Goal: Task Accomplishment & Management: Manage account settings

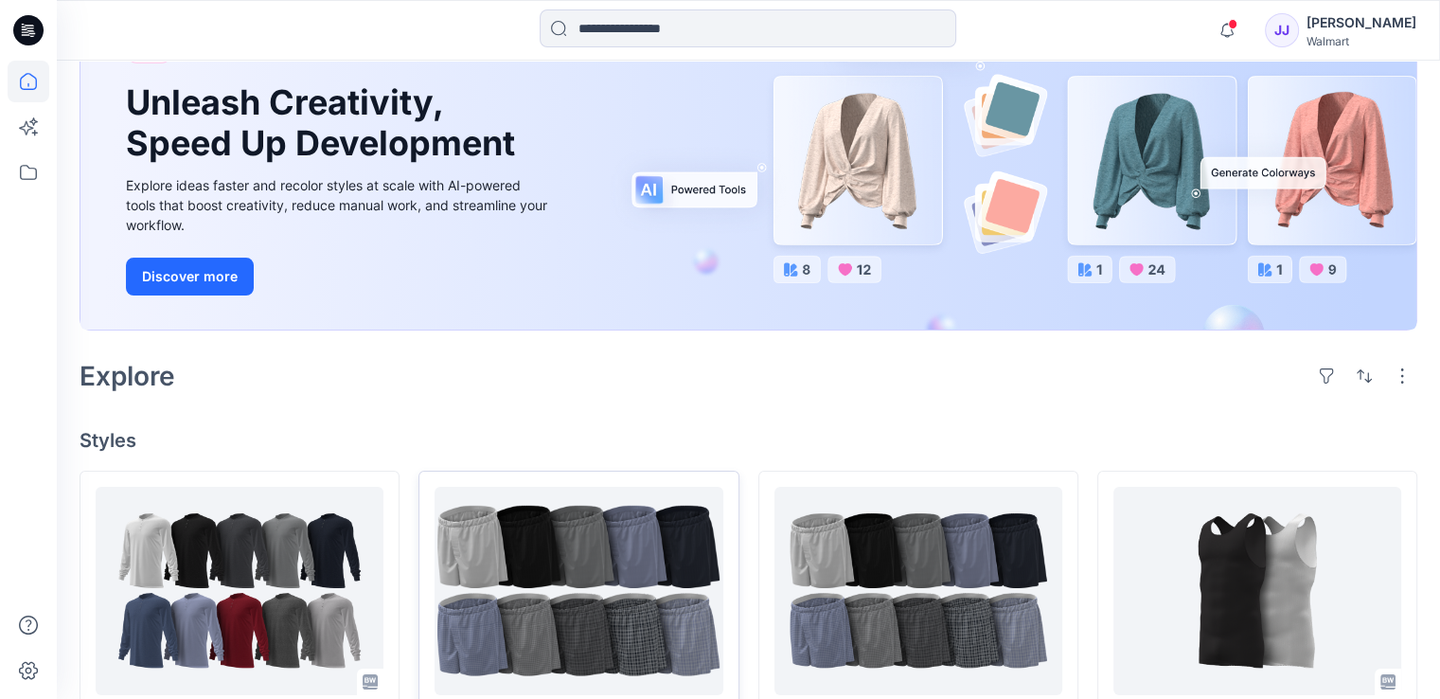
scroll to position [379, 0]
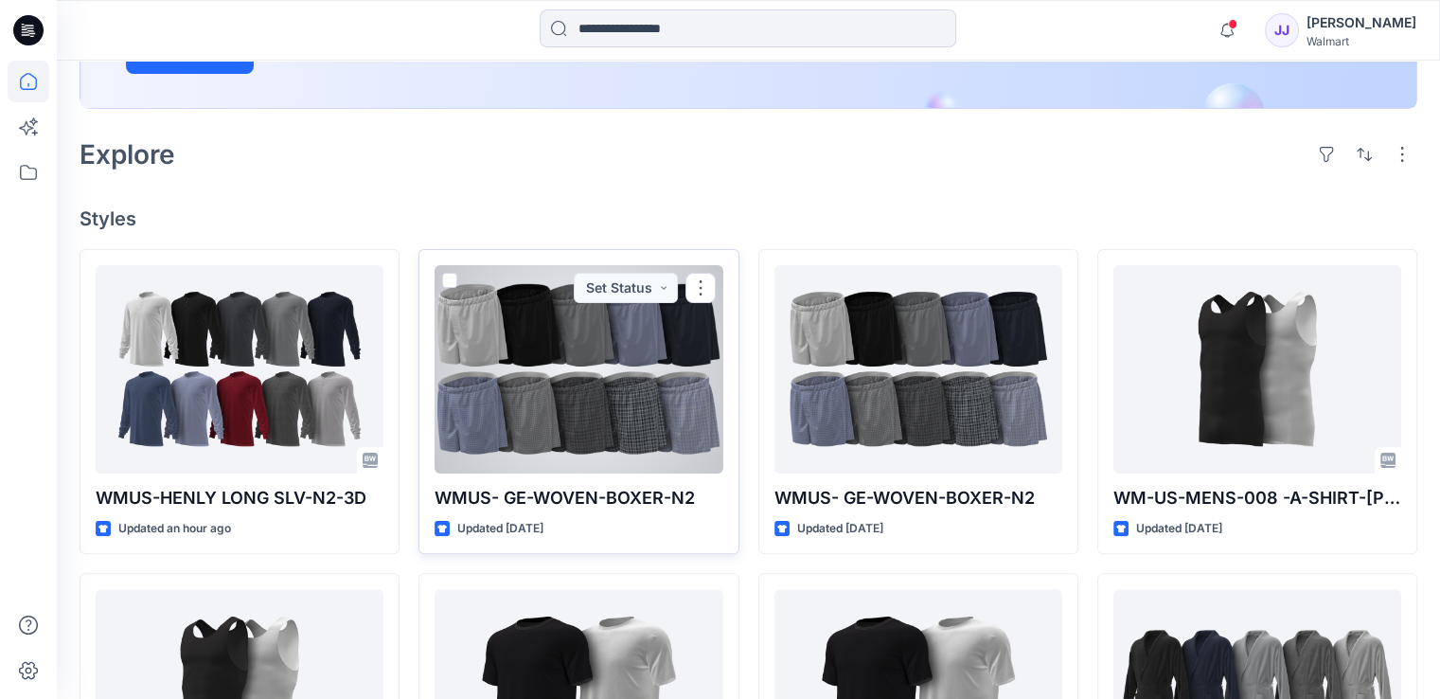
click at [606, 353] on div at bounding box center [579, 369] width 288 height 208
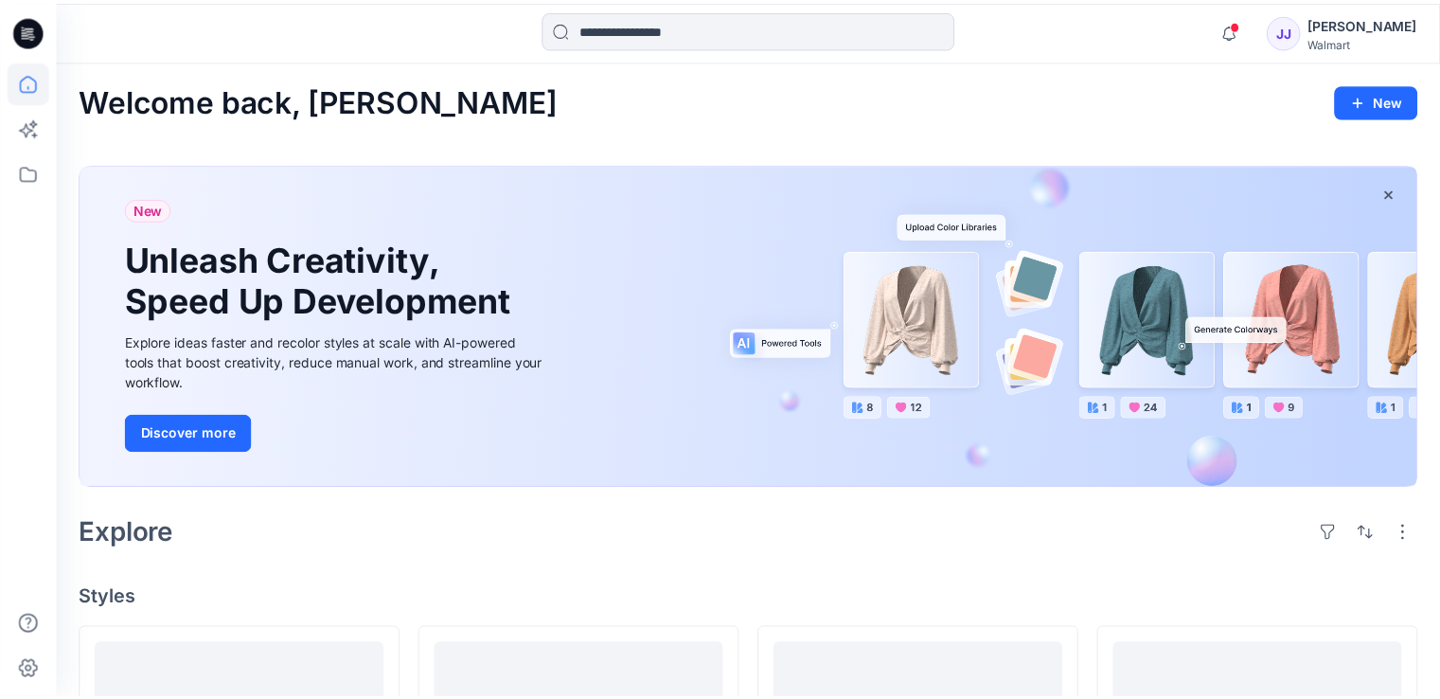
scroll to position [379, 0]
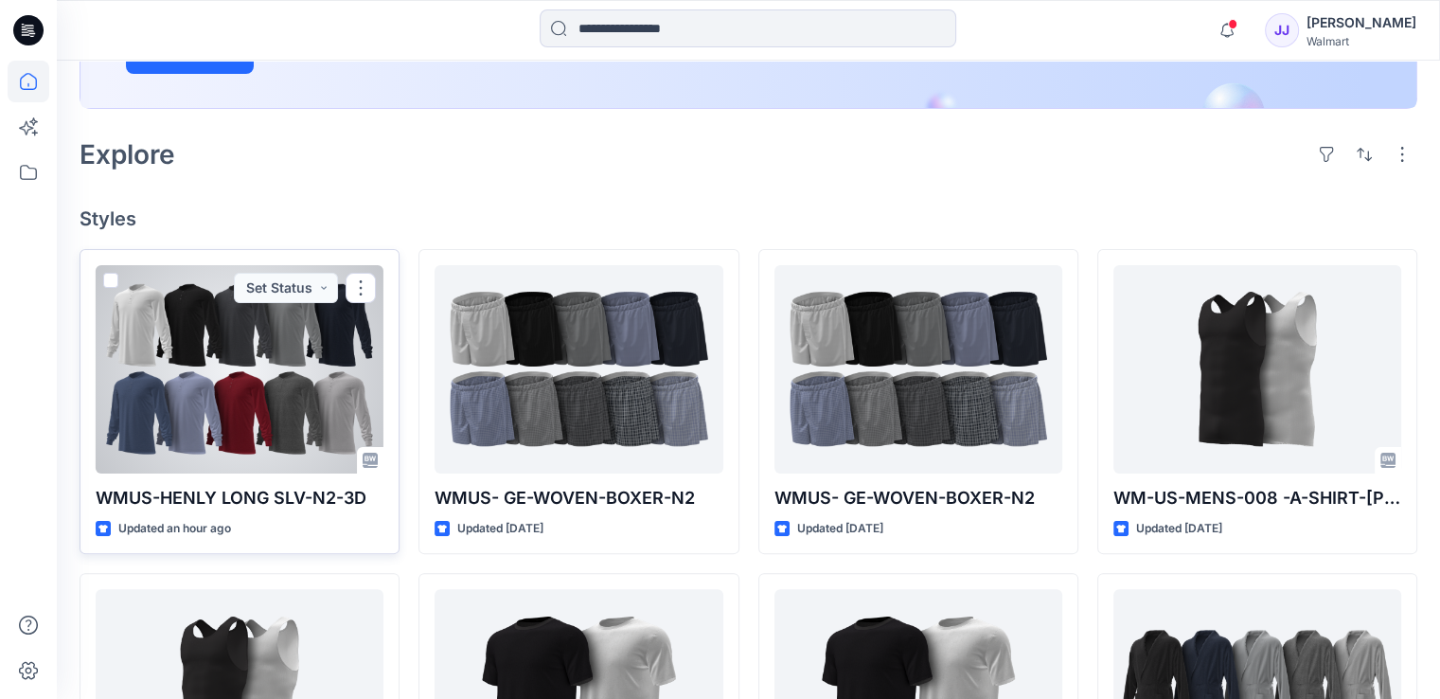
click at [316, 371] on div at bounding box center [240, 369] width 288 height 208
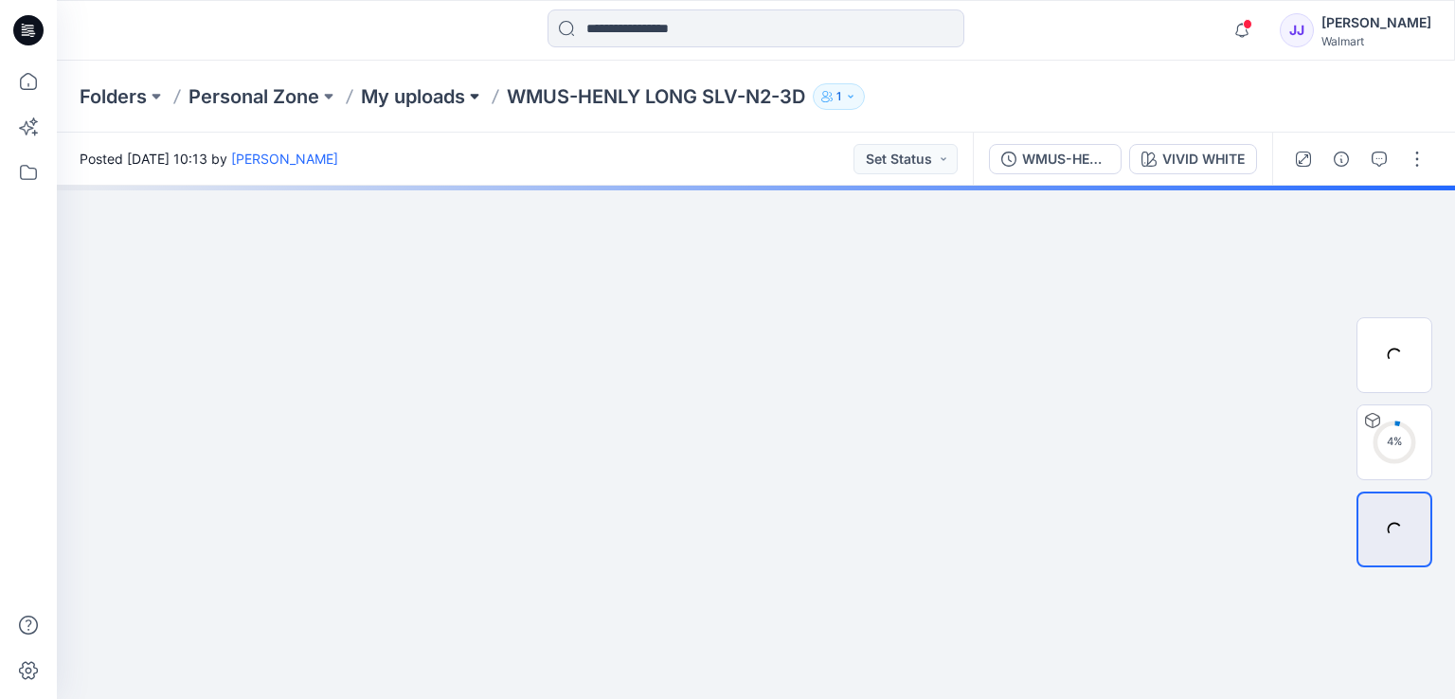
click at [476, 94] on button at bounding box center [474, 96] width 19 height 27
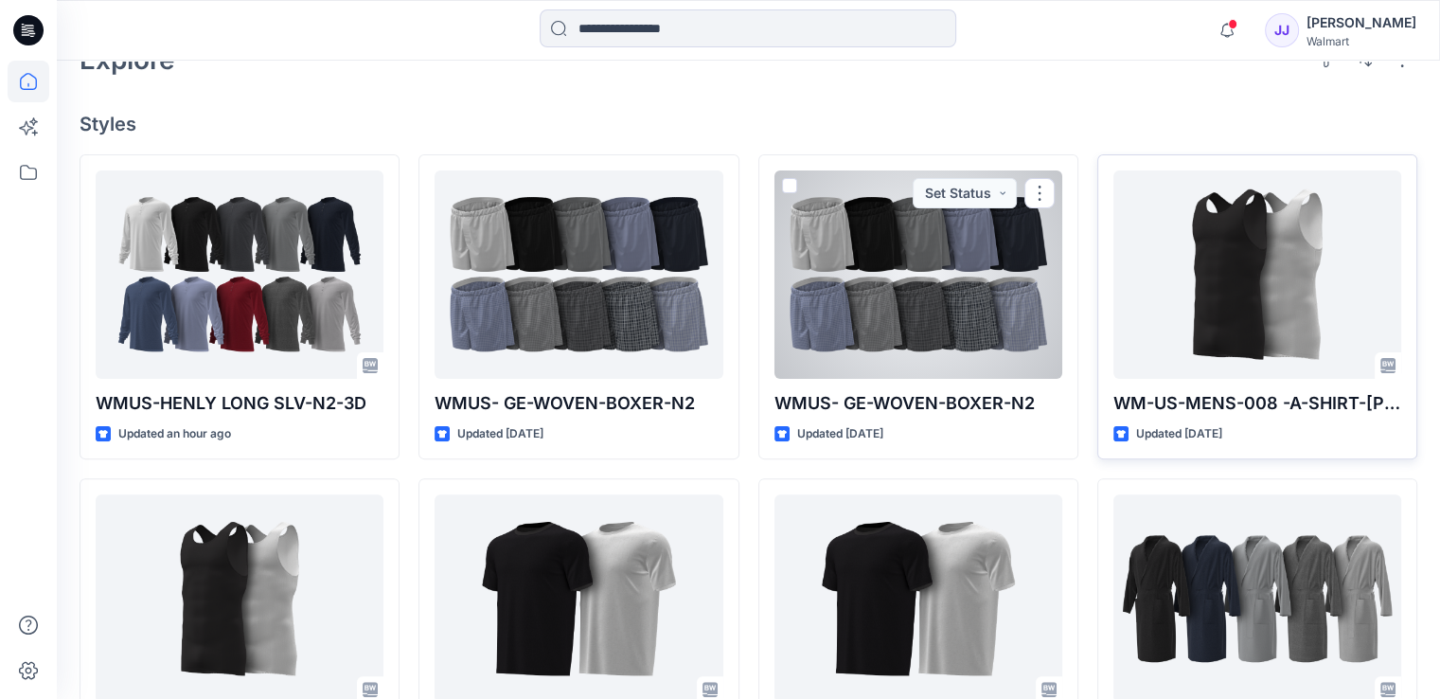
scroll to position [568, 0]
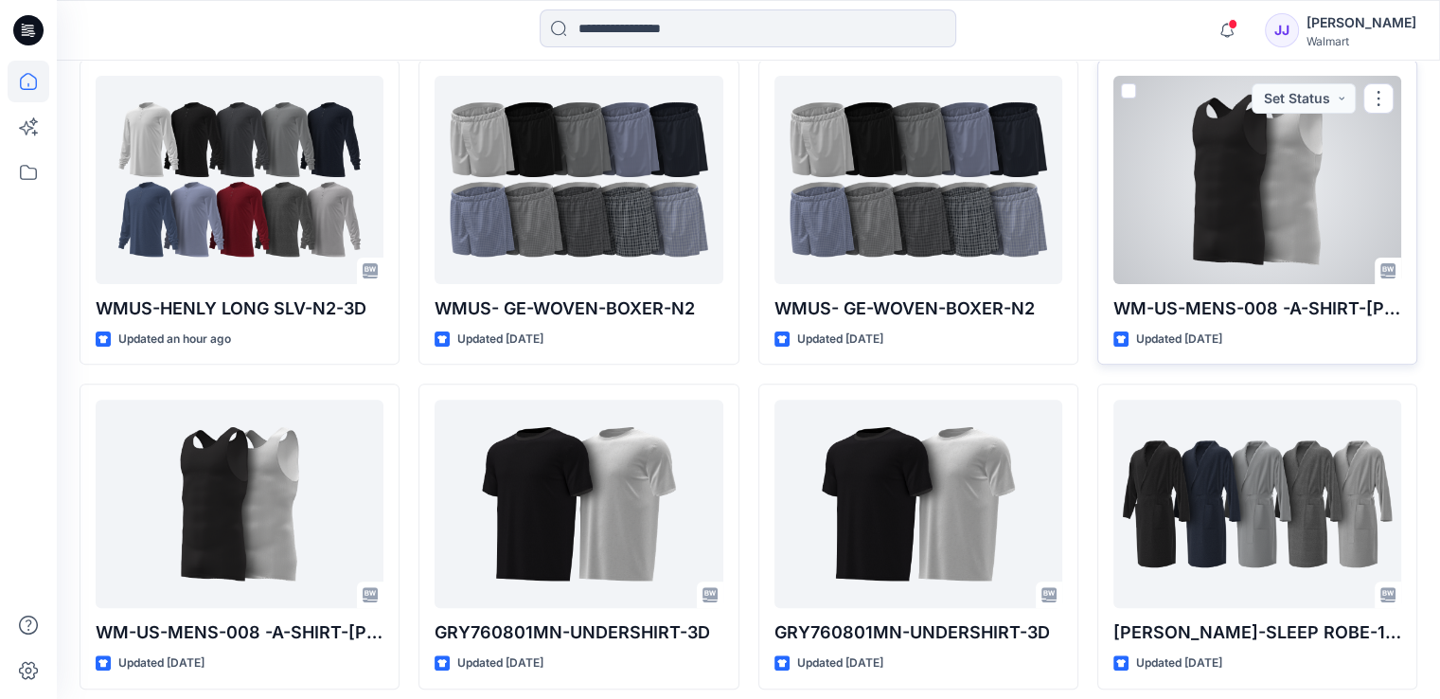
click at [1292, 274] on div at bounding box center [1258, 180] width 288 height 208
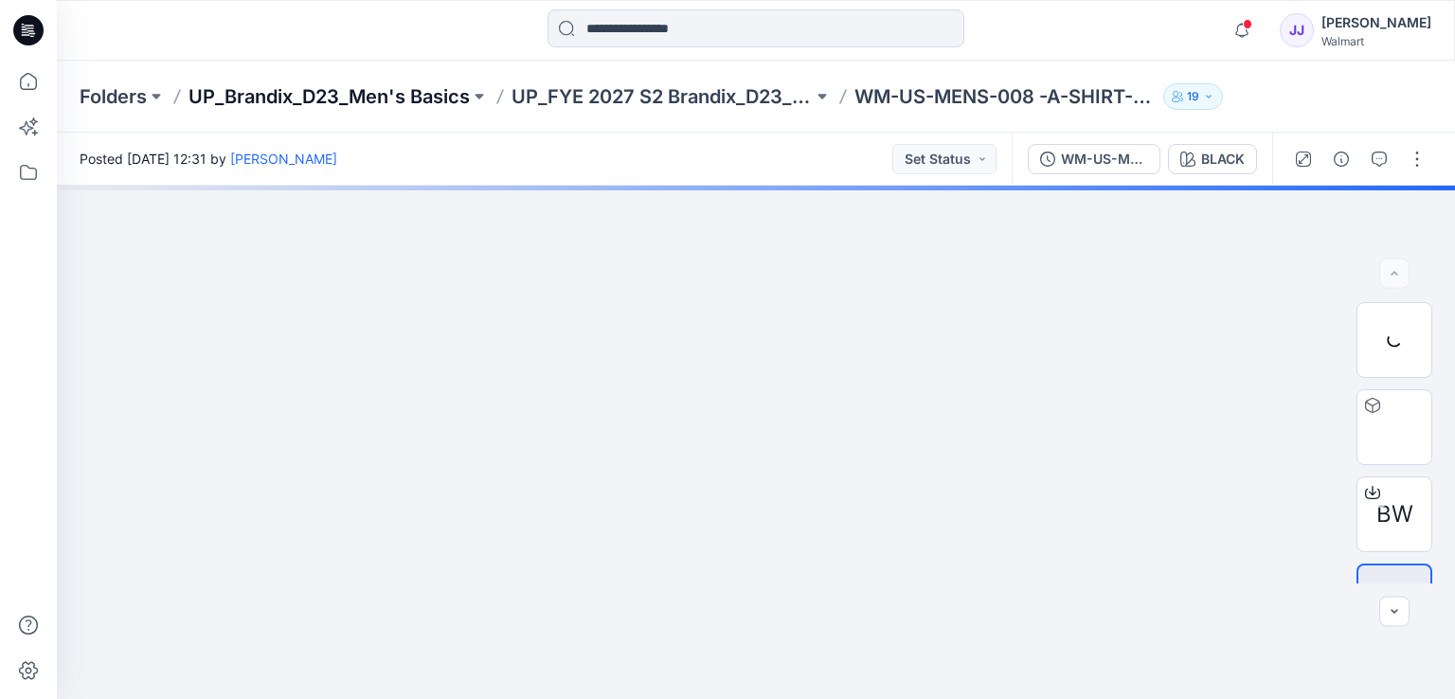
click at [466, 104] on p "UP_Brandix_D23_Men's Basics" at bounding box center [328, 96] width 281 height 27
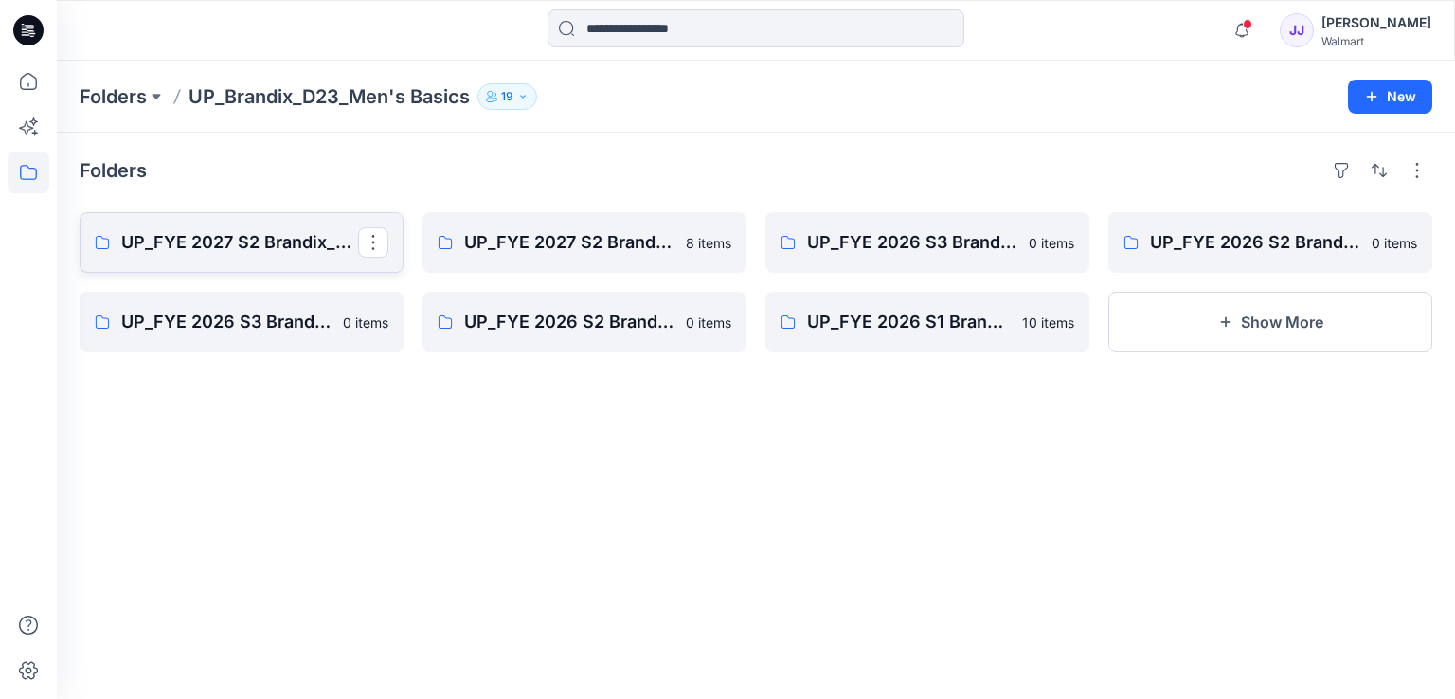
click at [322, 251] on p "UP_FYE 2027 S2 Brandix_D23_Men's Basics- GEORGE" at bounding box center [239, 242] width 237 height 27
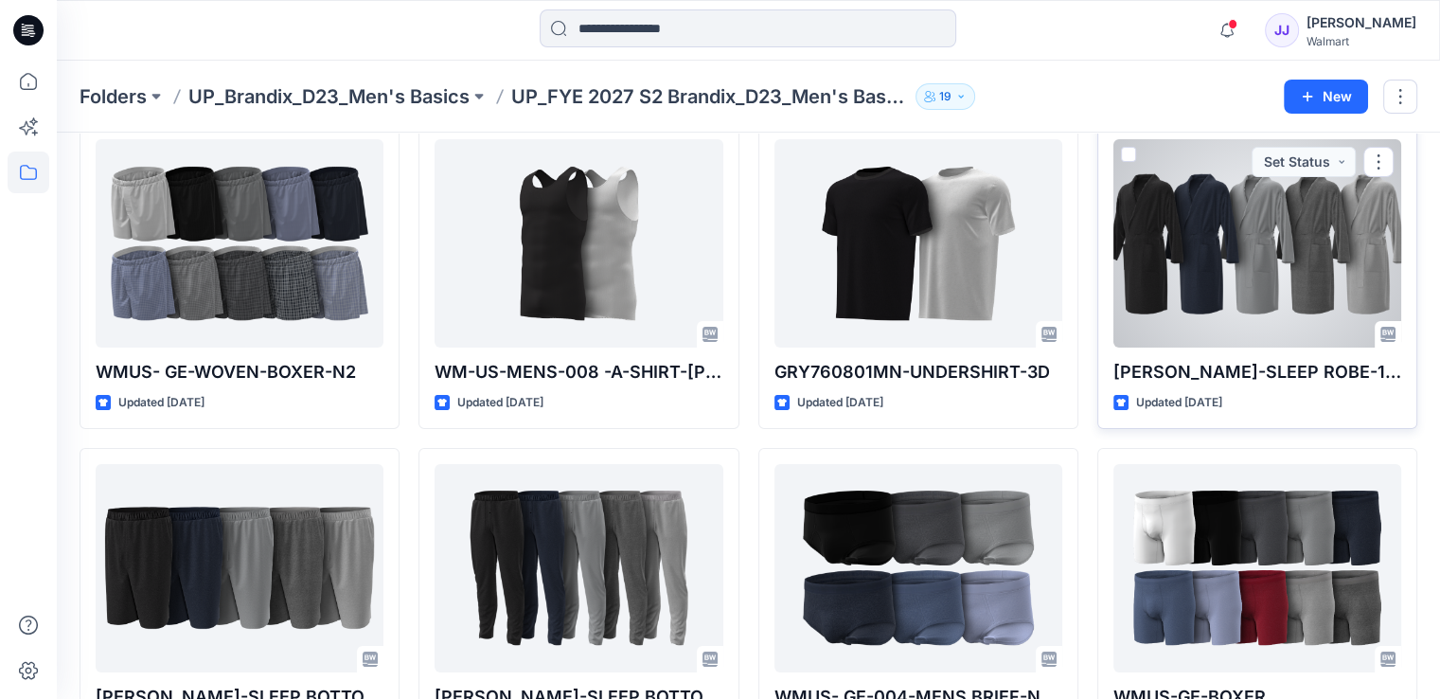
scroll to position [165, 0]
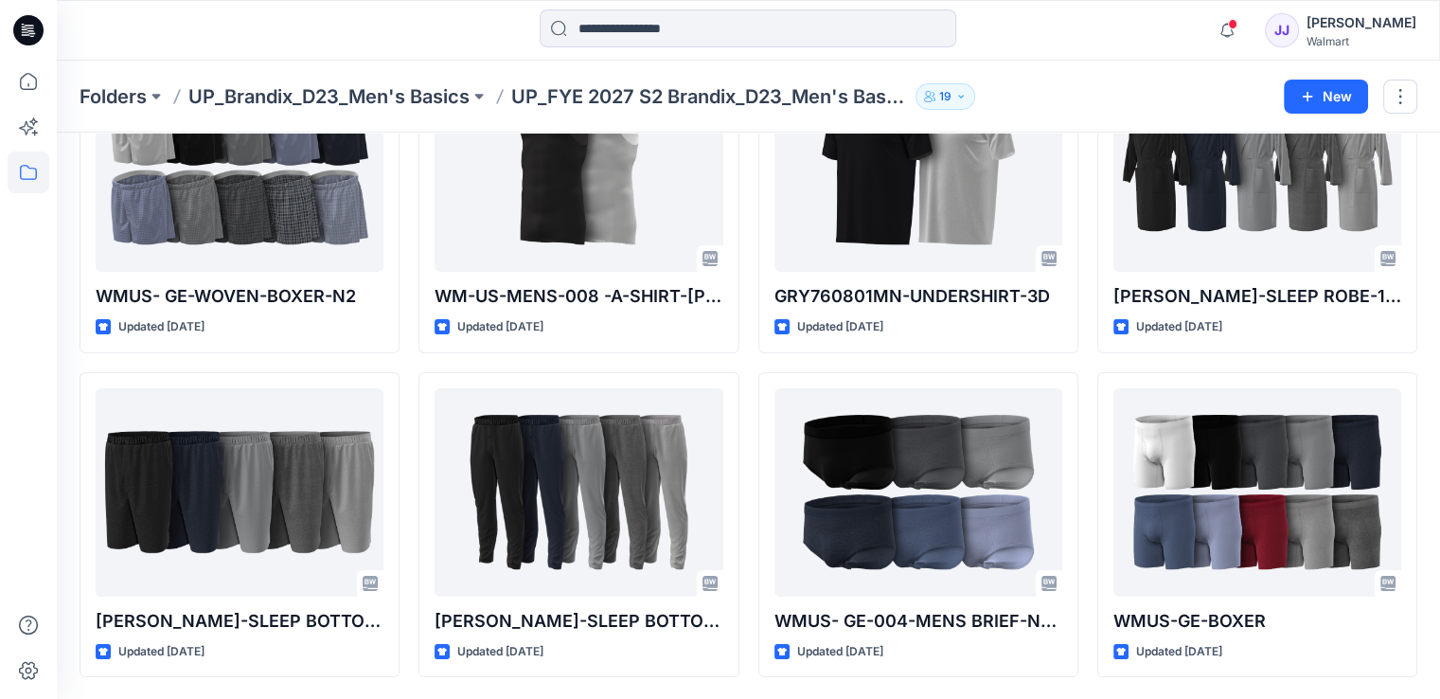
click at [746, 98] on p "UP_FYE 2027 S2 Brandix_D23_Men's Basics- GEORGE" at bounding box center [709, 96] width 397 height 27
click at [461, 93] on p "UP_Brandix_D23_Men's Basics" at bounding box center [328, 96] width 281 height 27
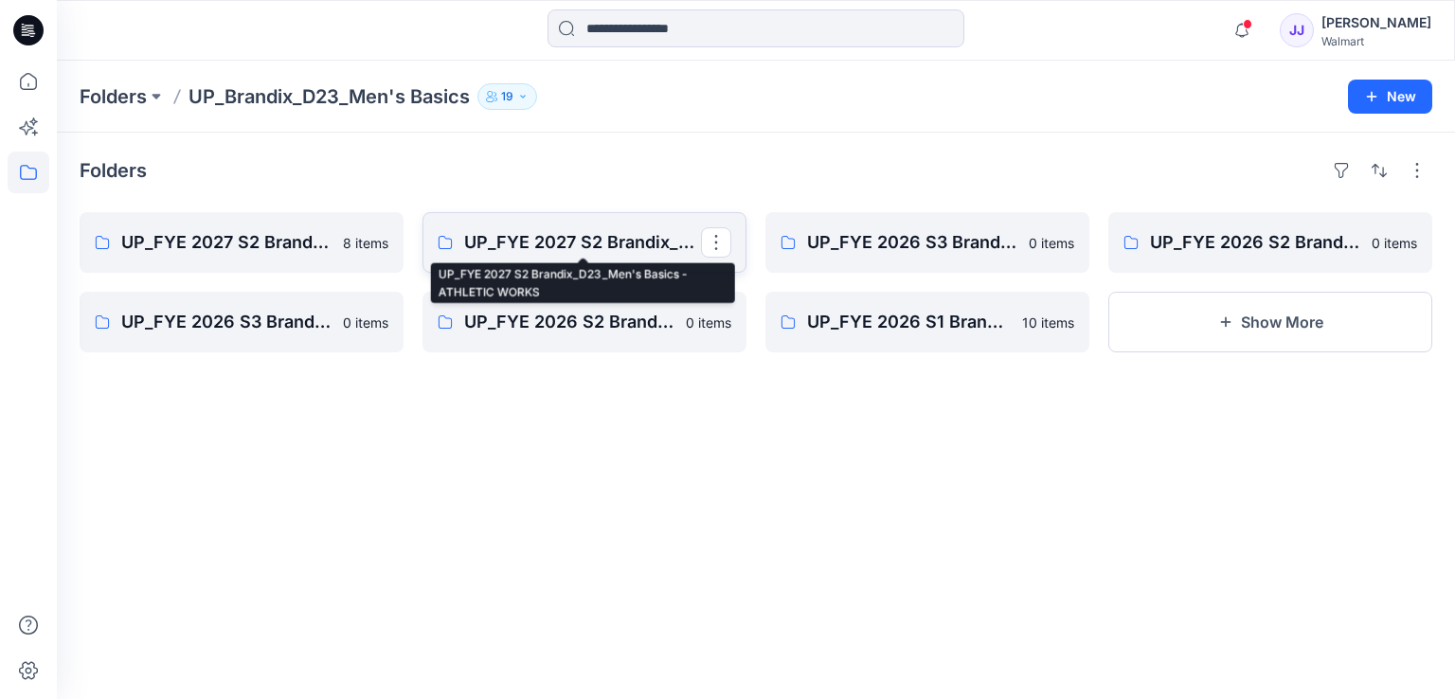
click at [608, 232] on p "UP_FYE 2027 S2 Brandix_D23_Men's Basics - ATHLETIC WORKS" at bounding box center [582, 242] width 237 height 27
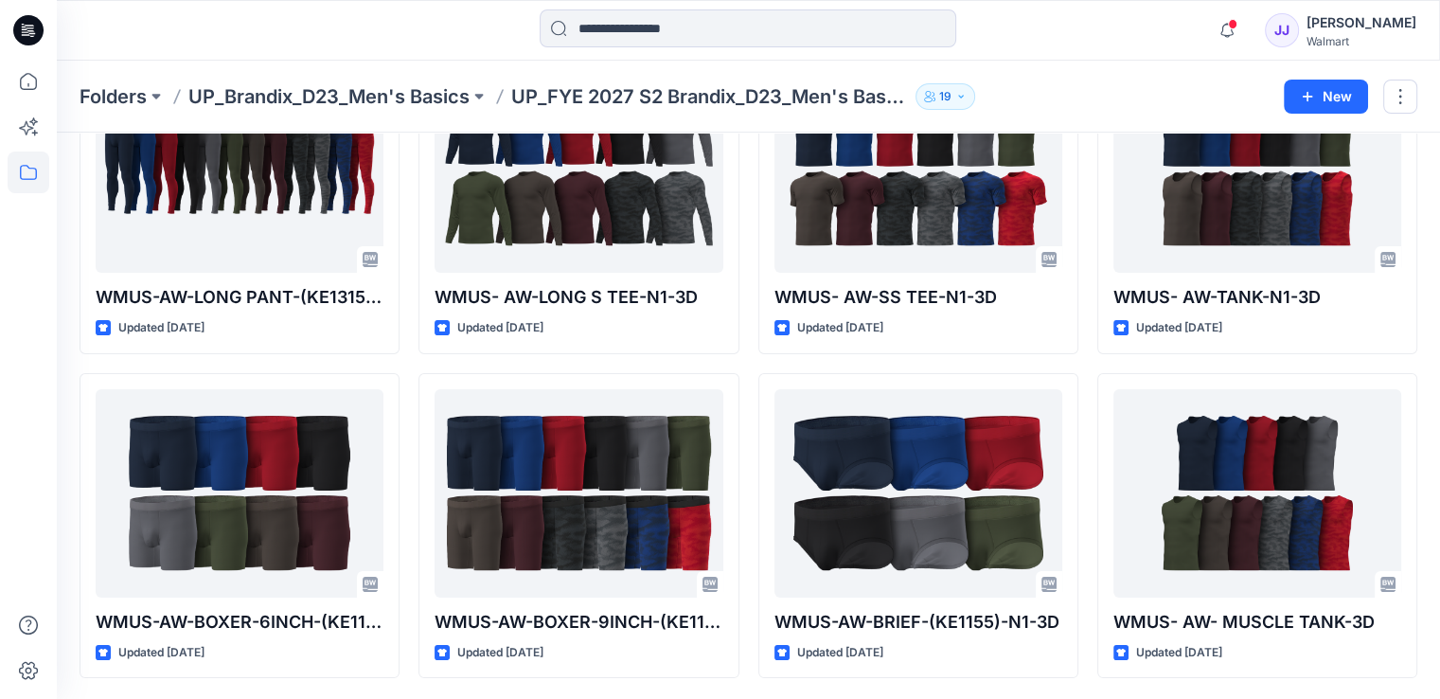
scroll to position [165, 0]
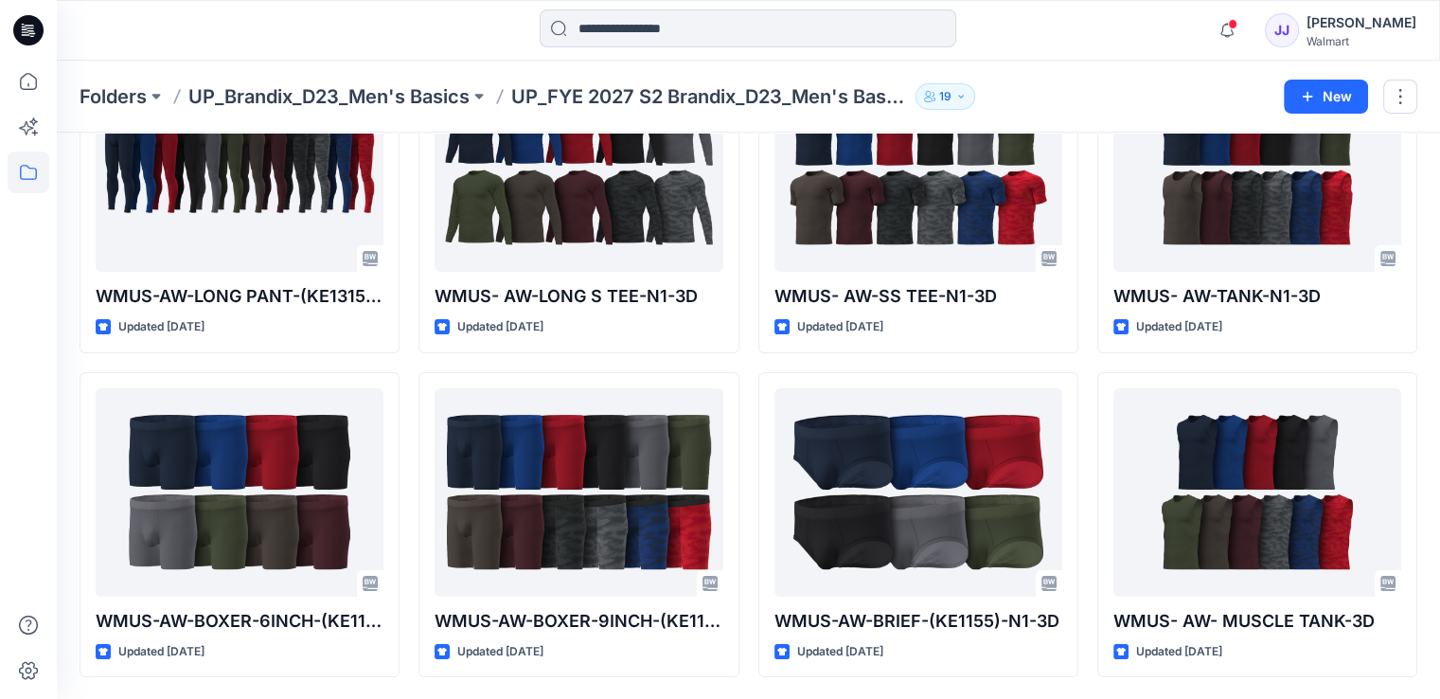
click at [33, 42] on icon at bounding box center [28, 30] width 30 height 30
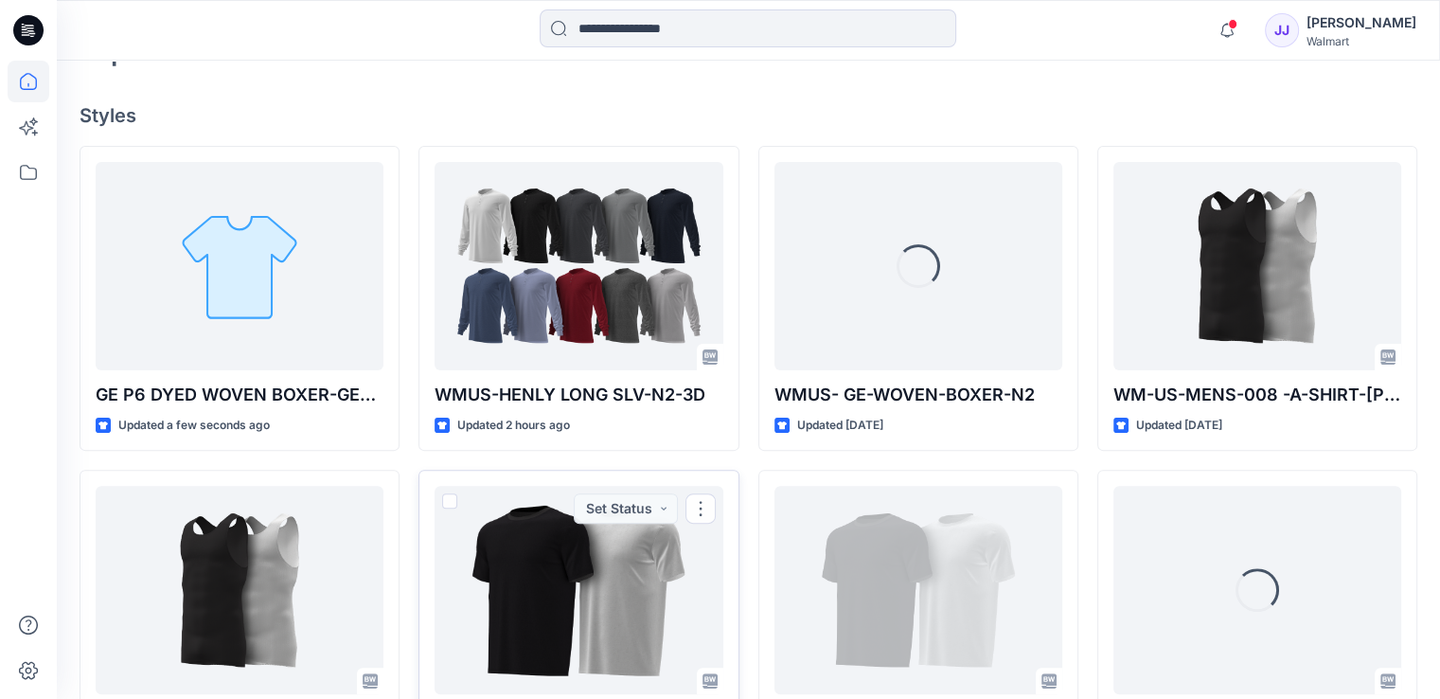
scroll to position [449, 0]
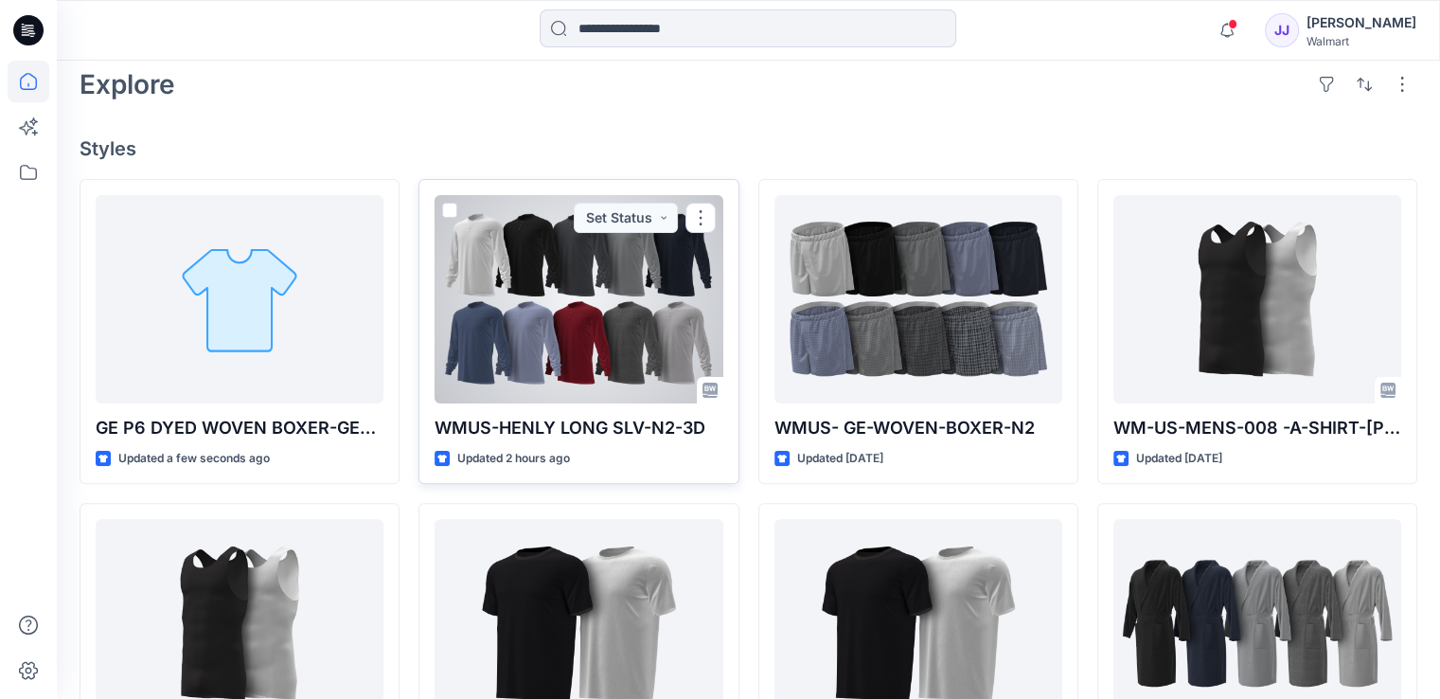
click at [530, 326] on div at bounding box center [579, 299] width 288 height 208
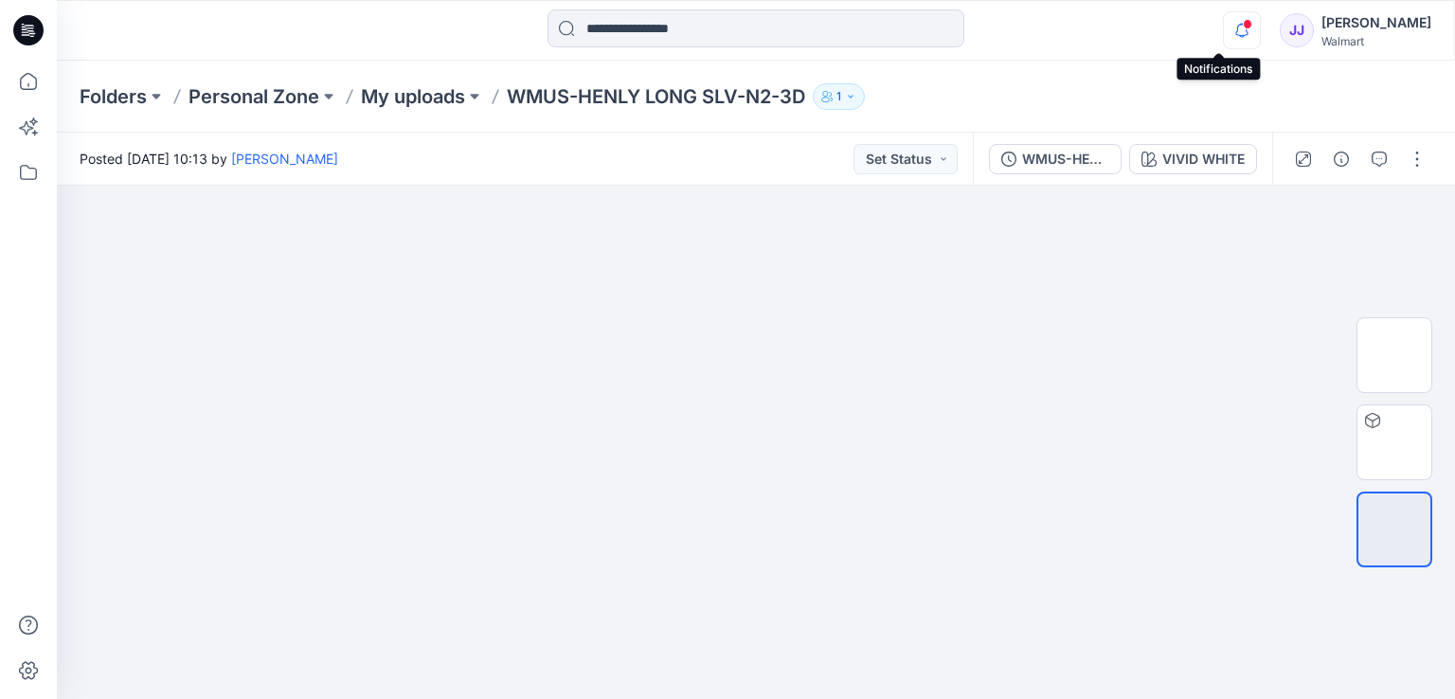
click at [1224, 35] on icon "button" at bounding box center [1242, 30] width 36 height 38
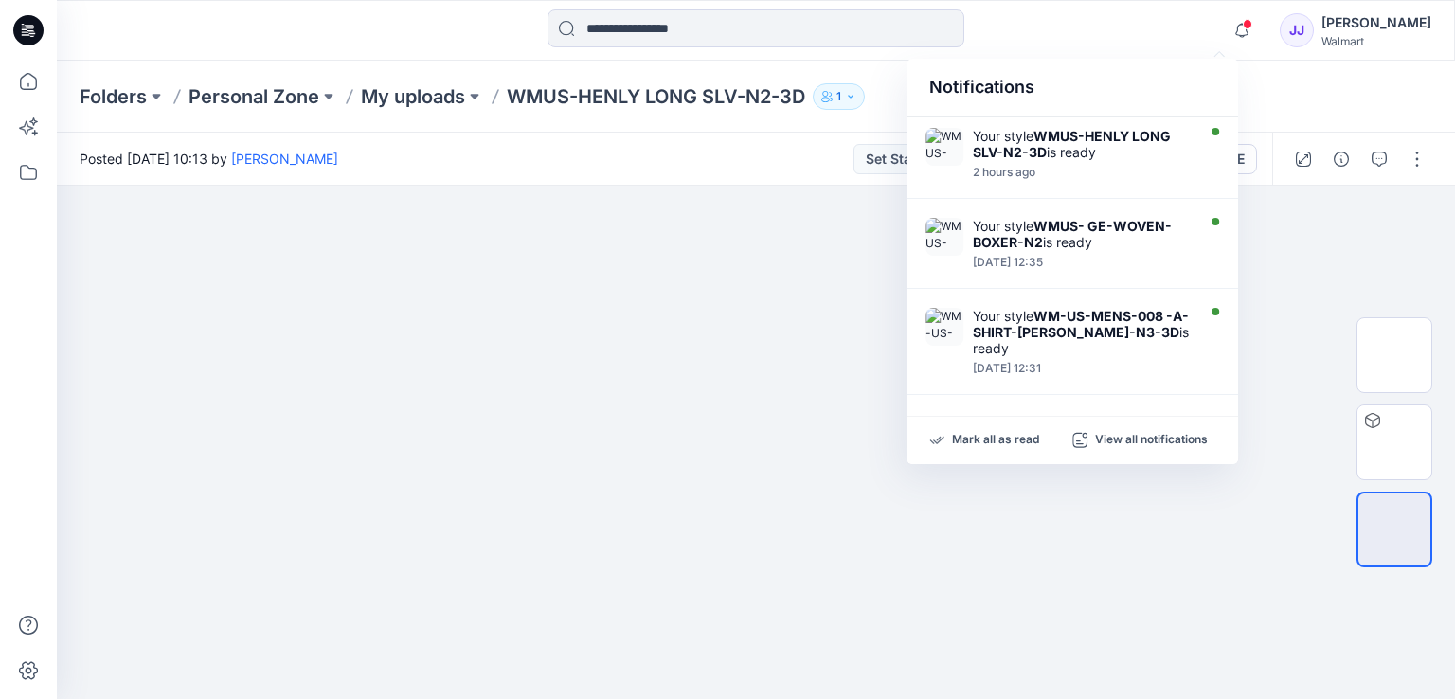
click at [1100, 41] on div at bounding box center [755, 30] width 699 height 42
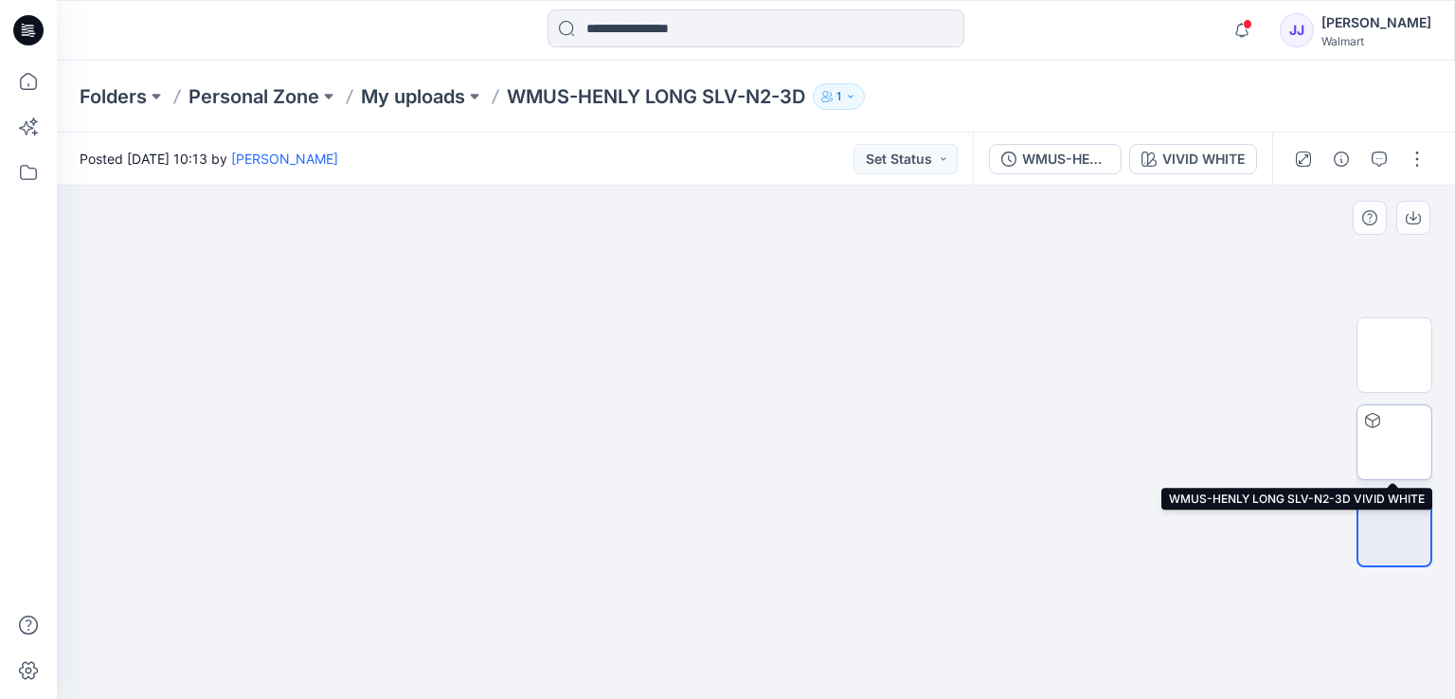
click at [1394, 442] on img at bounding box center [1394, 442] width 0 height 0
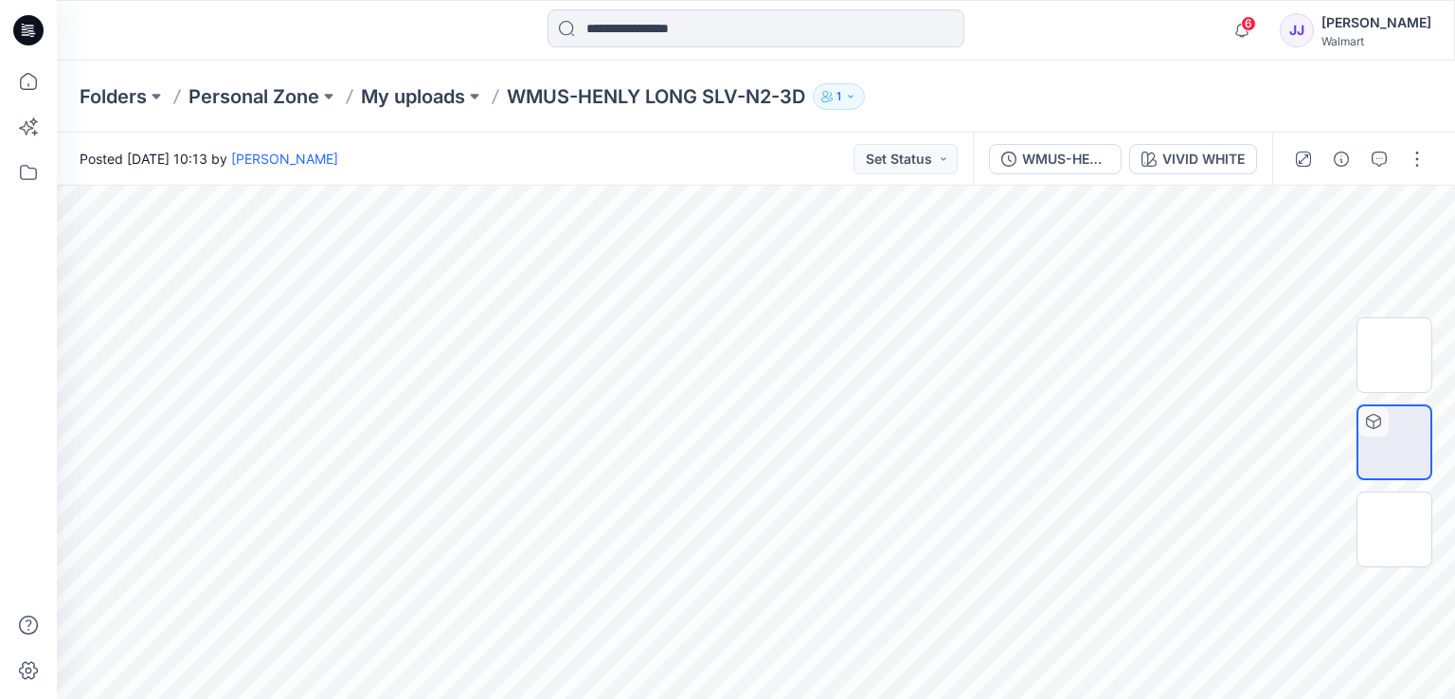
click at [35, 17] on icon at bounding box center [28, 30] width 30 height 30
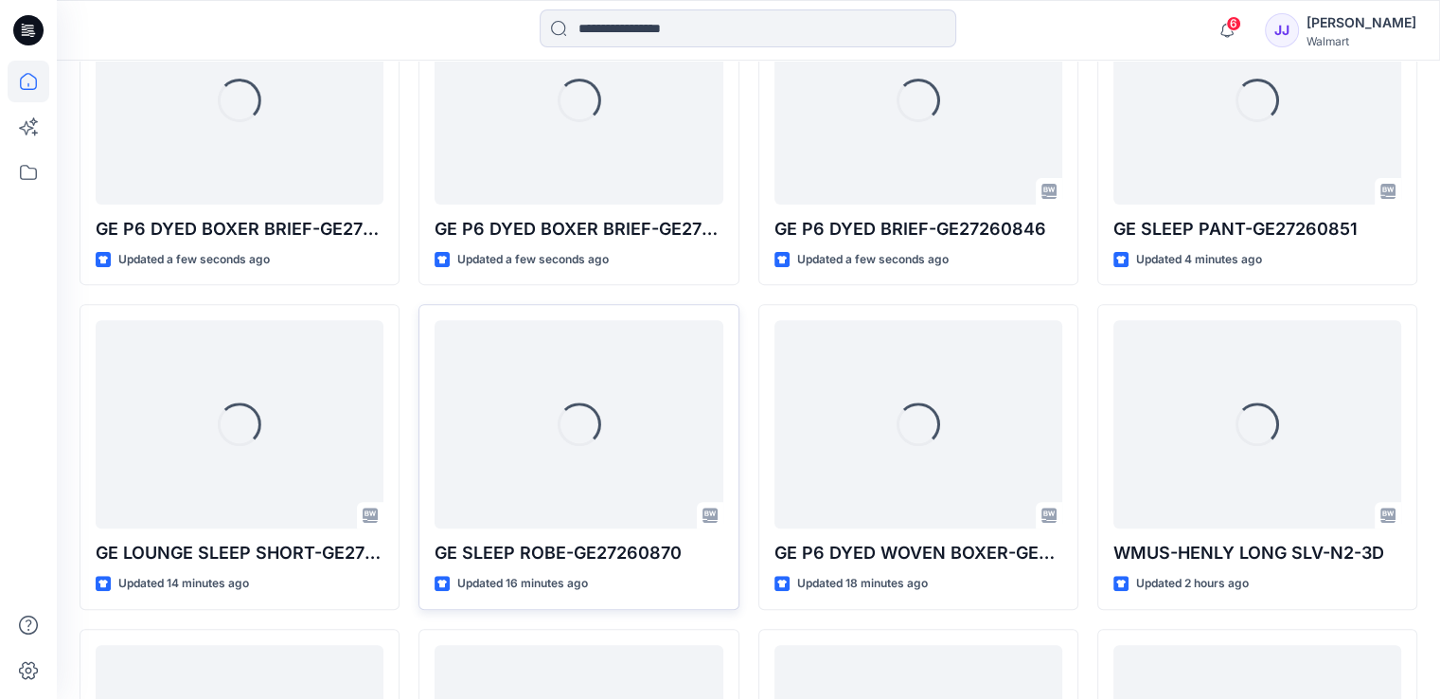
scroll to position [875, 0]
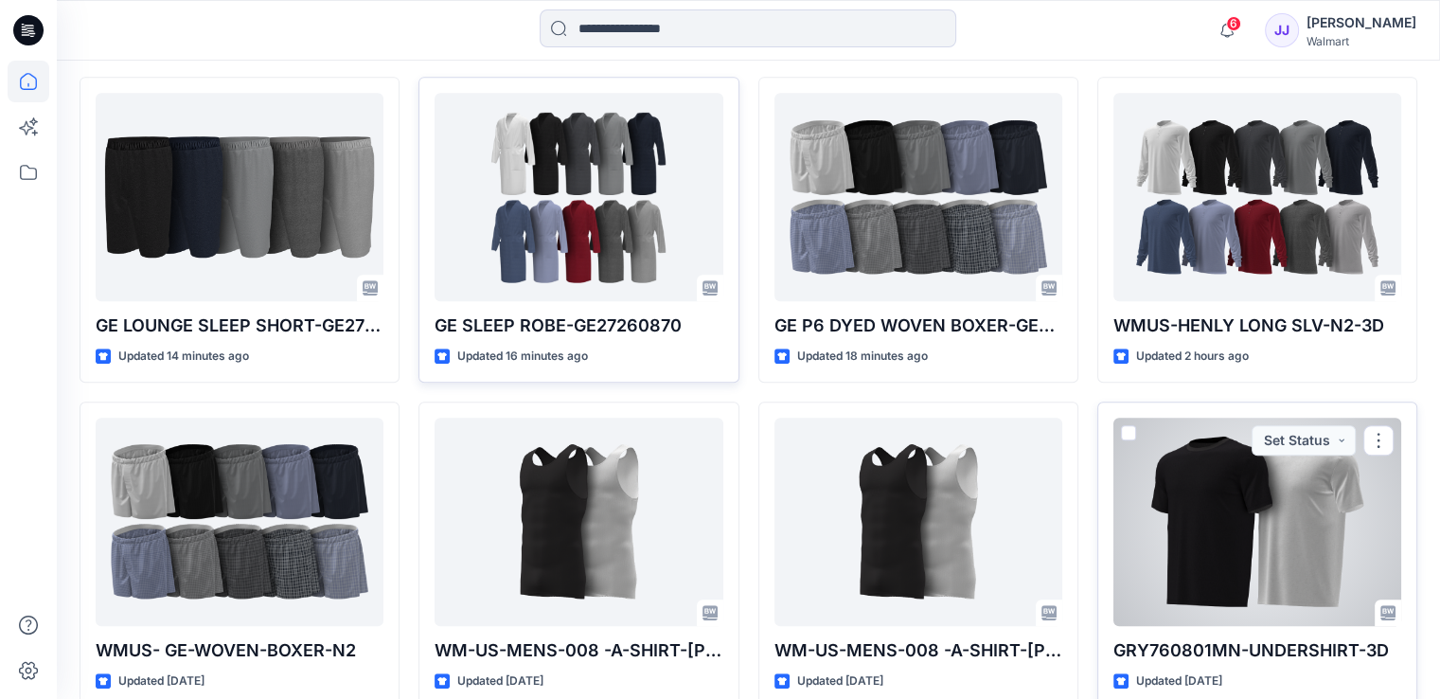
click at [1257, 492] on div at bounding box center [1258, 522] width 288 height 208
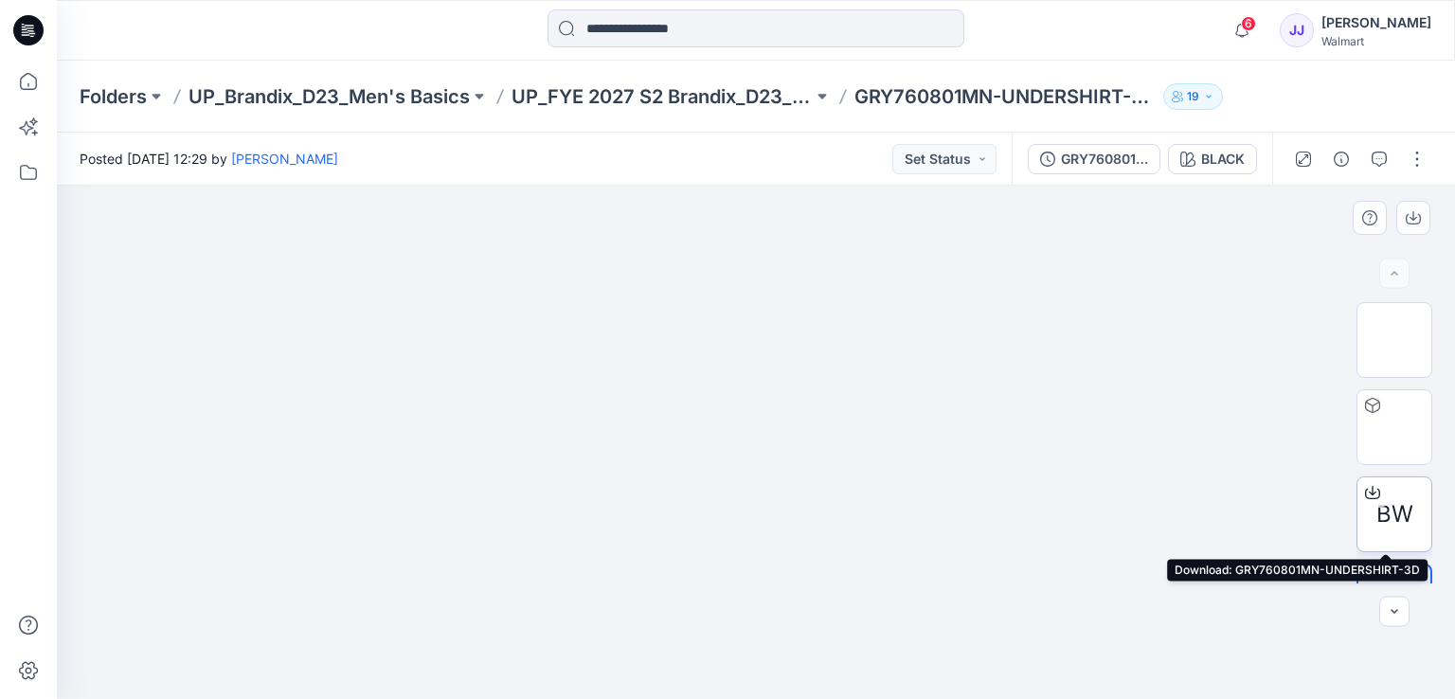
click at [1371, 492] on icon at bounding box center [1372, 492] width 15 height 15
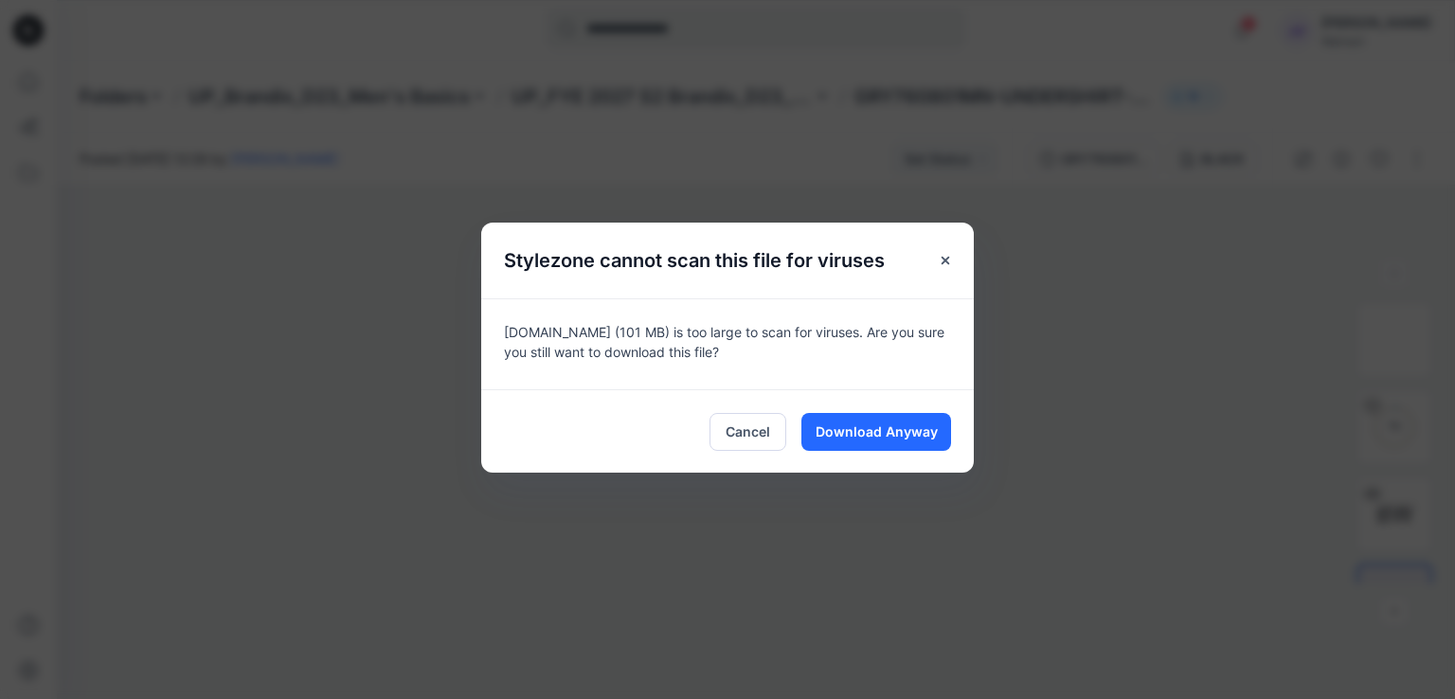
click at [889, 407] on div "Cancel Download Anyway" at bounding box center [727, 430] width 492 height 83
click at [890, 438] on span "Download Anyway" at bounding box center [876, 431] width 122 height 20
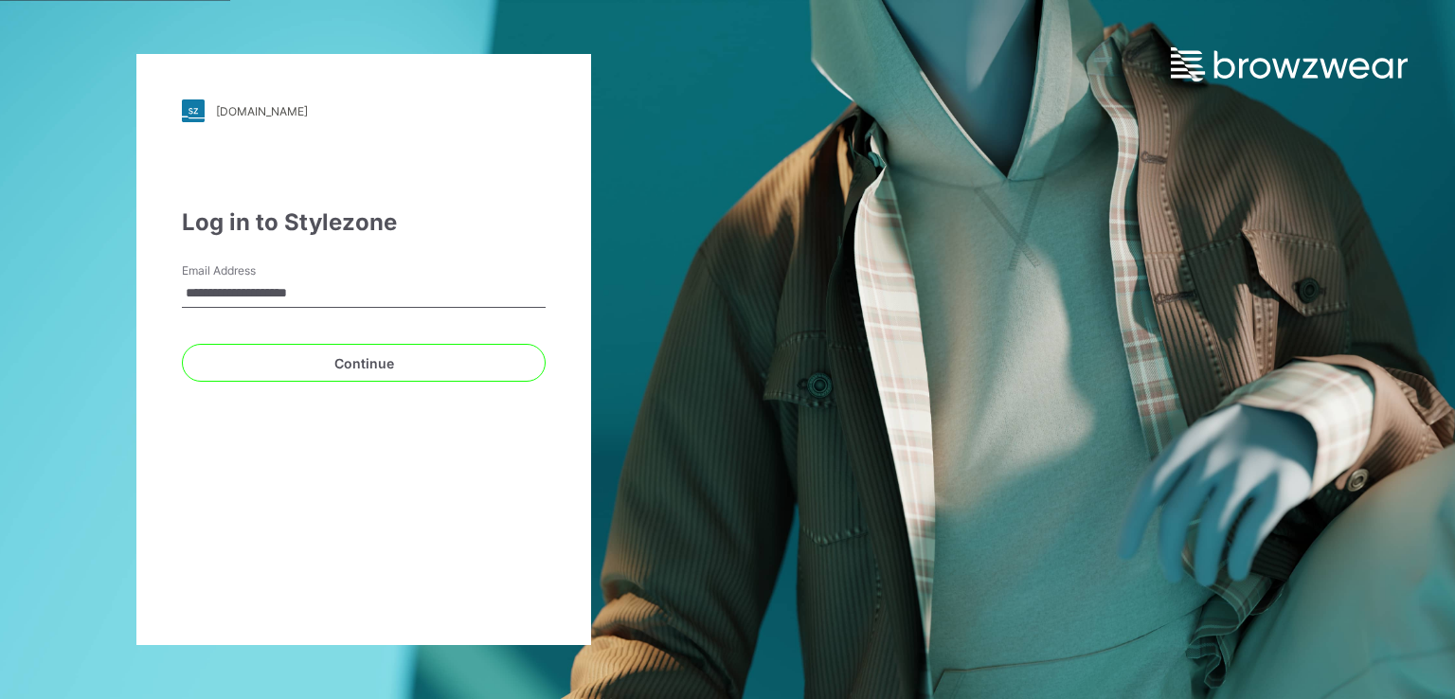
click at [296, 280] on input "**********" at bounding box center [364, 293] width 364 height 28
click at [291, 291] on input "**********" at bounding box center [364, 293] width 364 height 28
click at [327, 292] on input "**********" at bounding box center [364, 293] width 364 height 28
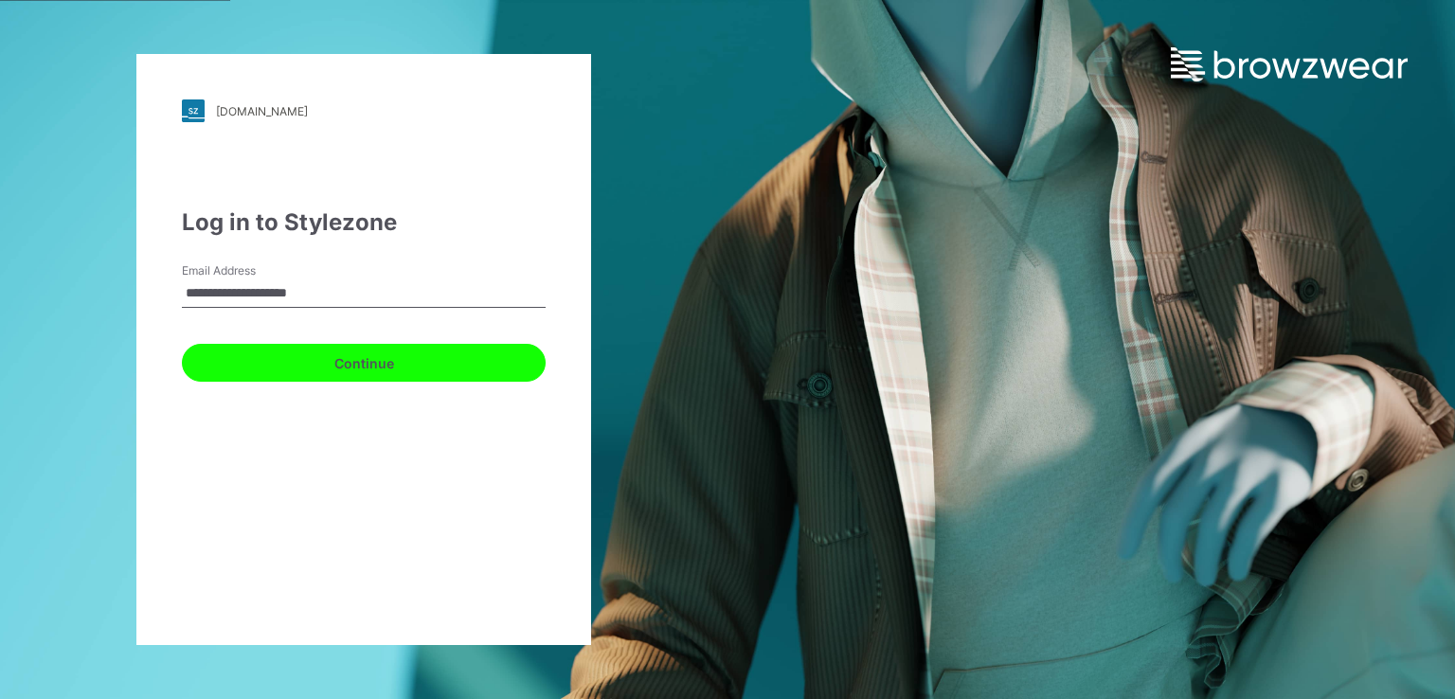
click at [217, 361] on button "Continue" at bounding box center [364, 363] width 364 height 38
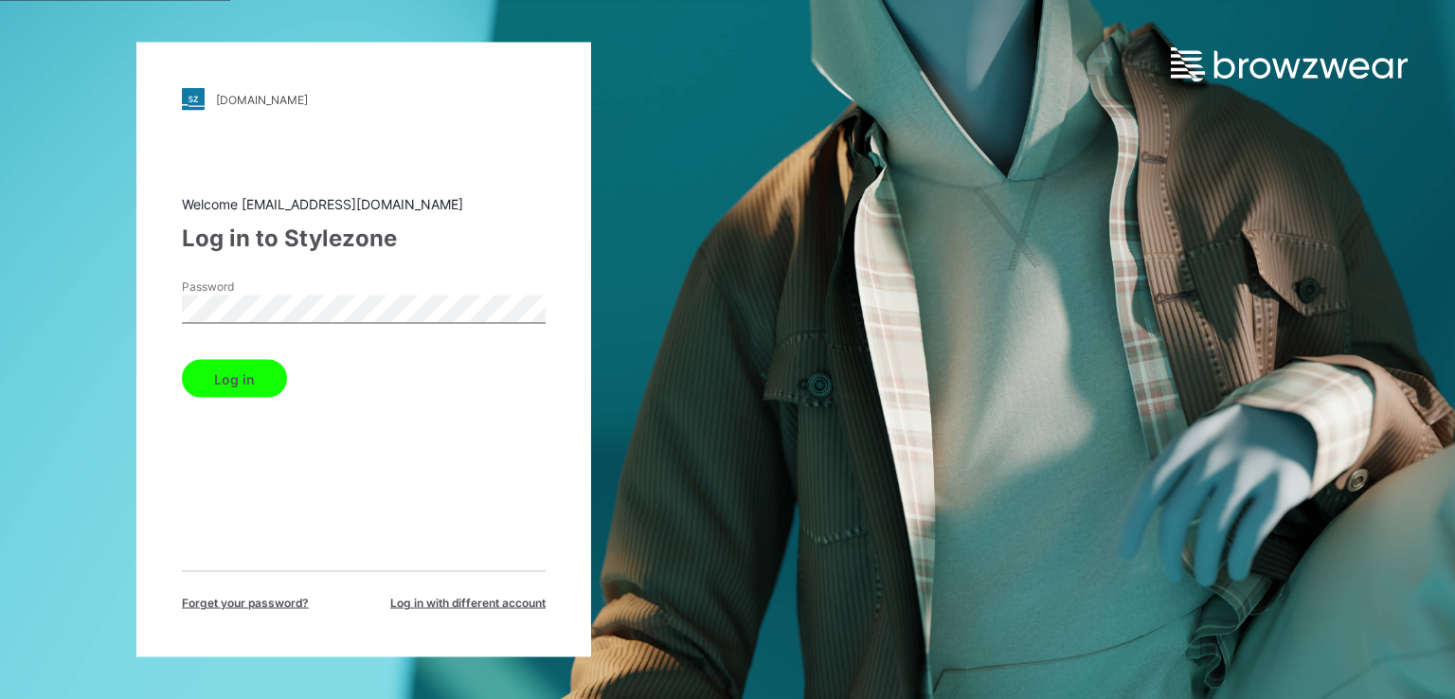
click at [182, 360] on button "Log in" at bounding box center [234, 379] width 105 height 38
click at [243, 364] on button "Log in" at bounding box center [234, 379] width 105 height 38
click at [182, 360] on button "Log in" at bounding box center [234, 379] width 105 height 38
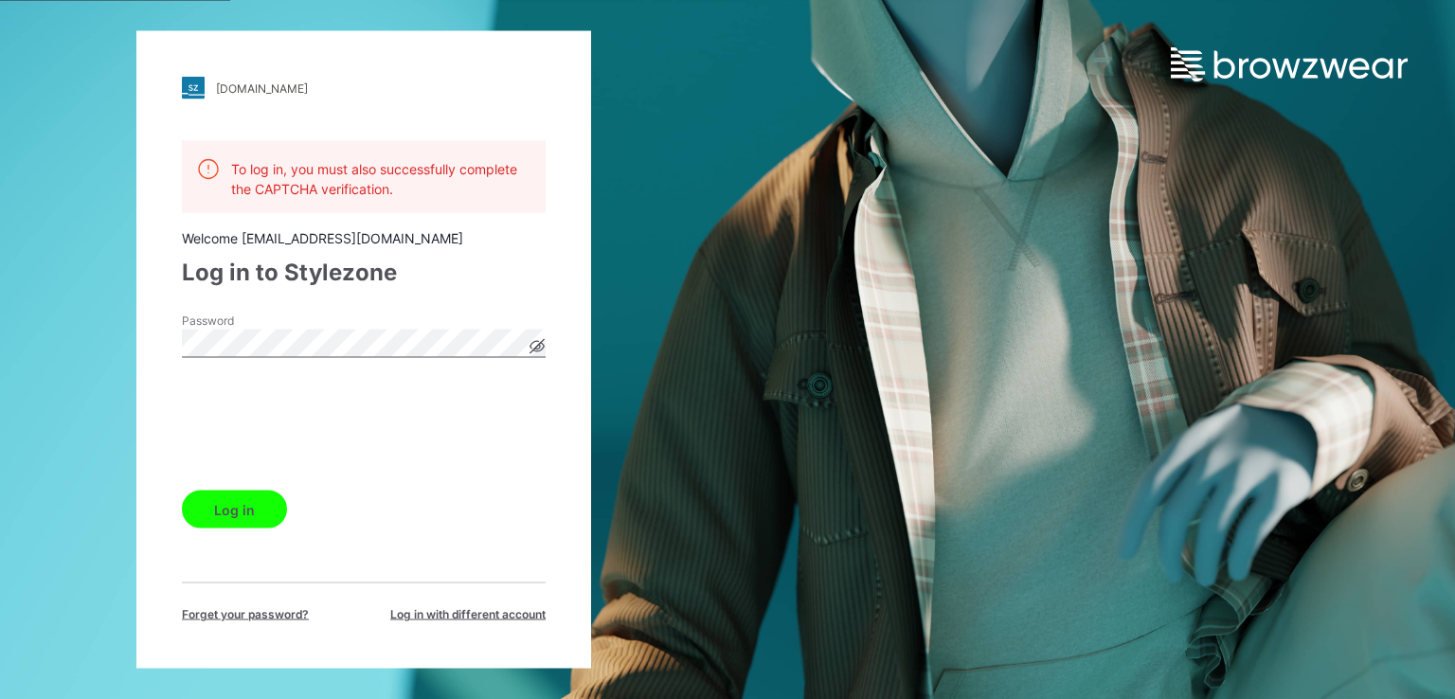
click at [161, 328] on div "walmart.stylezone.com Loading... To log in, you must also successfully complete…" at bounding box center [363, 349] width 455 height 637
click at [182, 491] on button "Log in" at bounding box center [234, 510] width 105 height 38
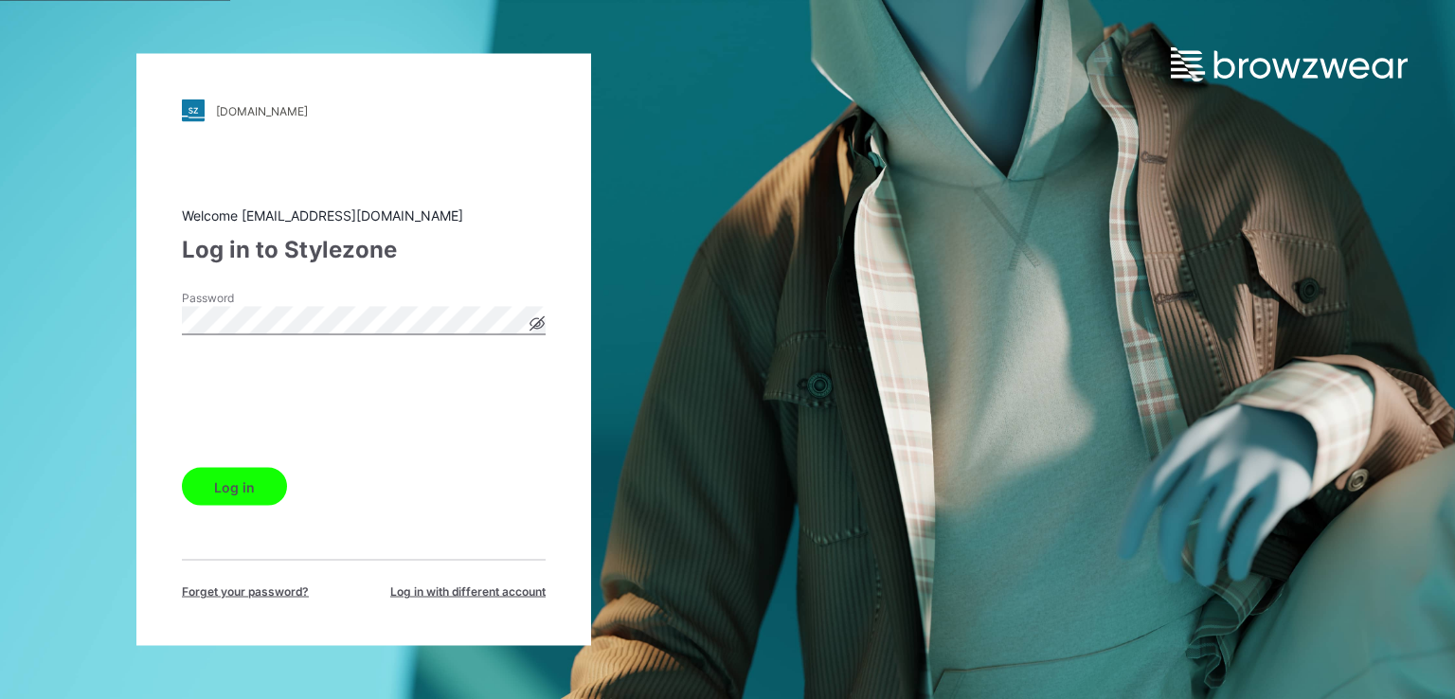
click at [231, 492] on button "Log in" at bounding box center [234, 487] width 105 height 38
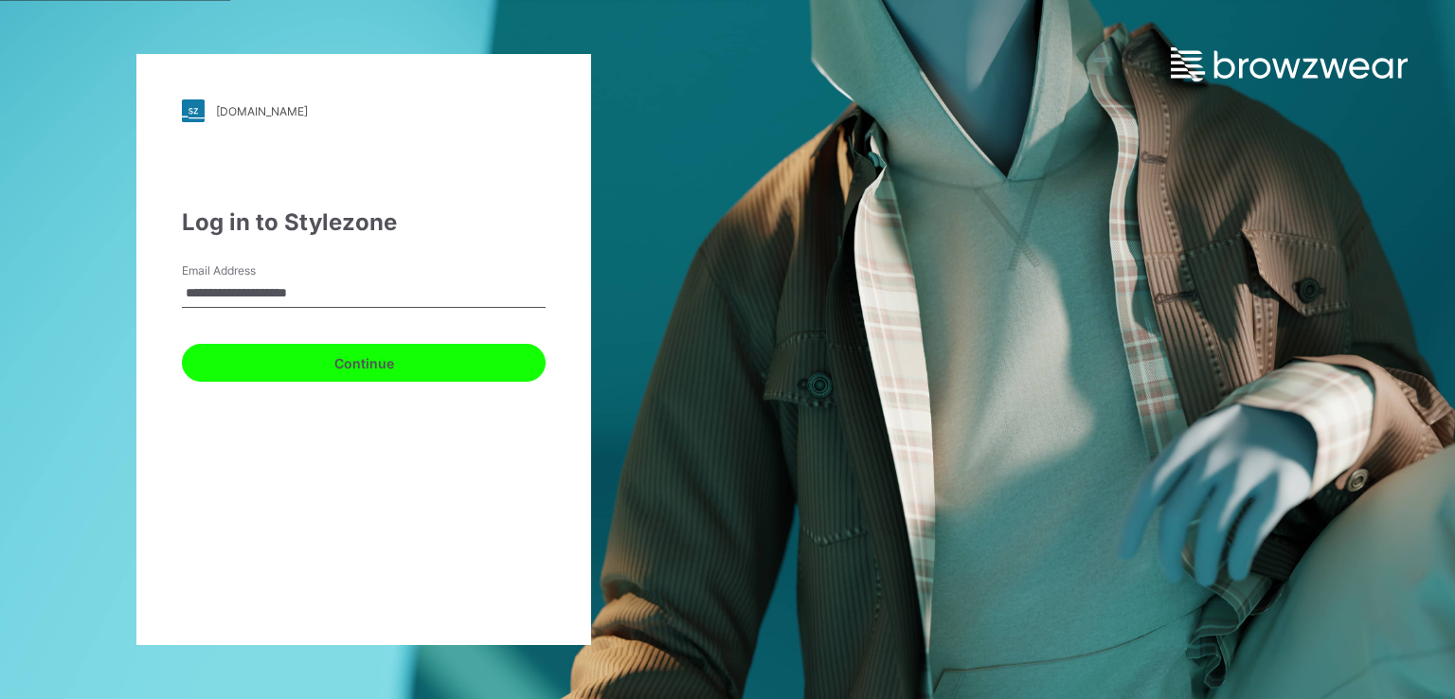
click at [239, 353] on button "Continue" at bounding box center [364, 363] width 364 height 38
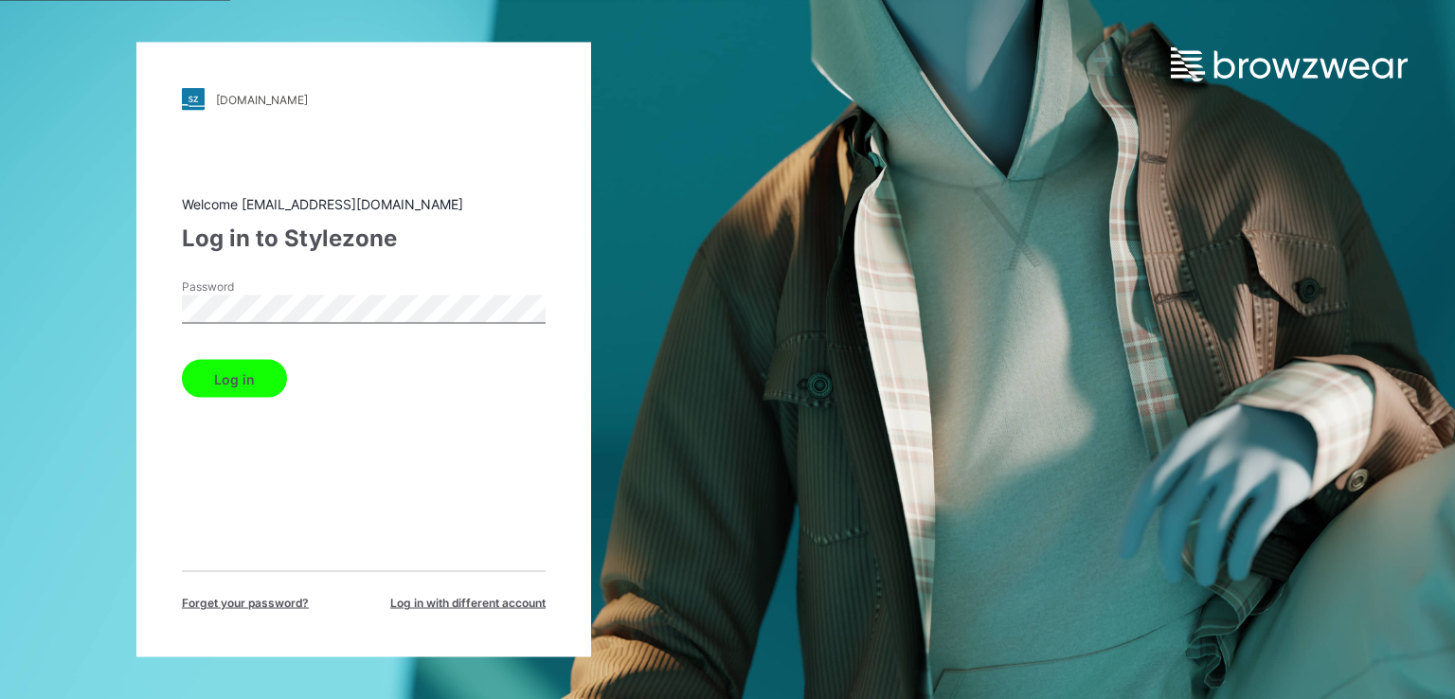
click at [182, 360] on button "Log in" at bounding box center [234, 379] width 105 height 38
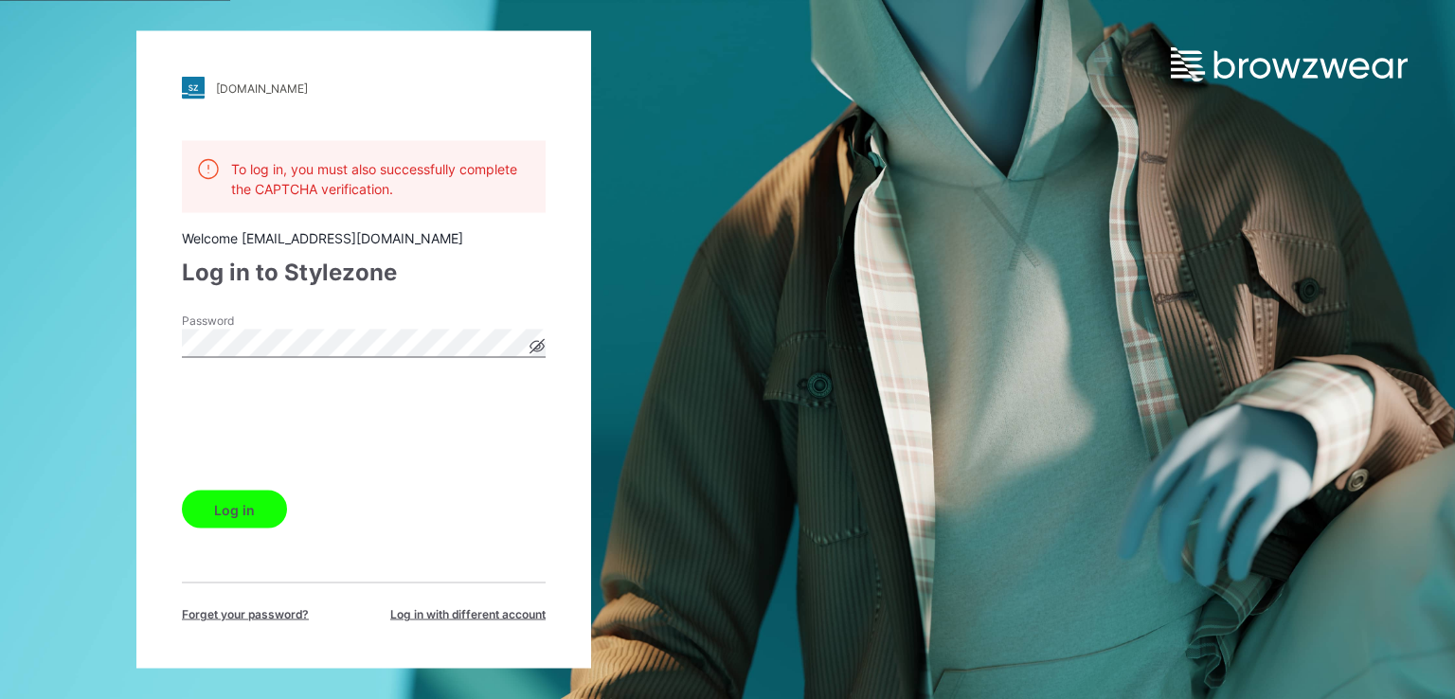
click at [170, 332] on div "[DOMAIN_NAME] Loading... To log in, you must also successfully complete the CAP…" at bounding box center [363, 349] width 455 height 637
click at [182, 491] on button "Log in" at bounding box center [234, 510] width 105 height 38
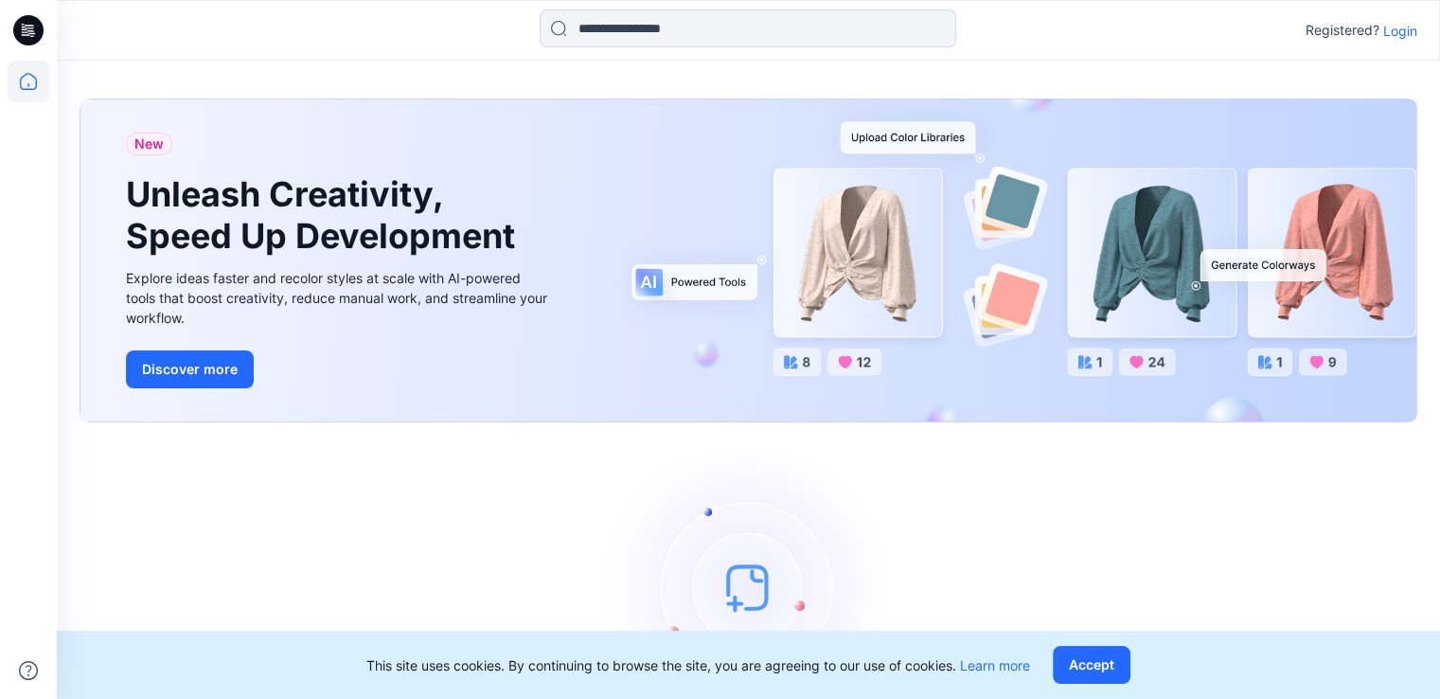
click at [1326, 116] on div "New Unleash Creativity, Speed Up Development Explore ideas faster and recolor s…" at bounding box center [748, 260] width 1336 height 322
click at [1395, 36] on p "Login" at bounding box center [1401, 31] width 34 height 20
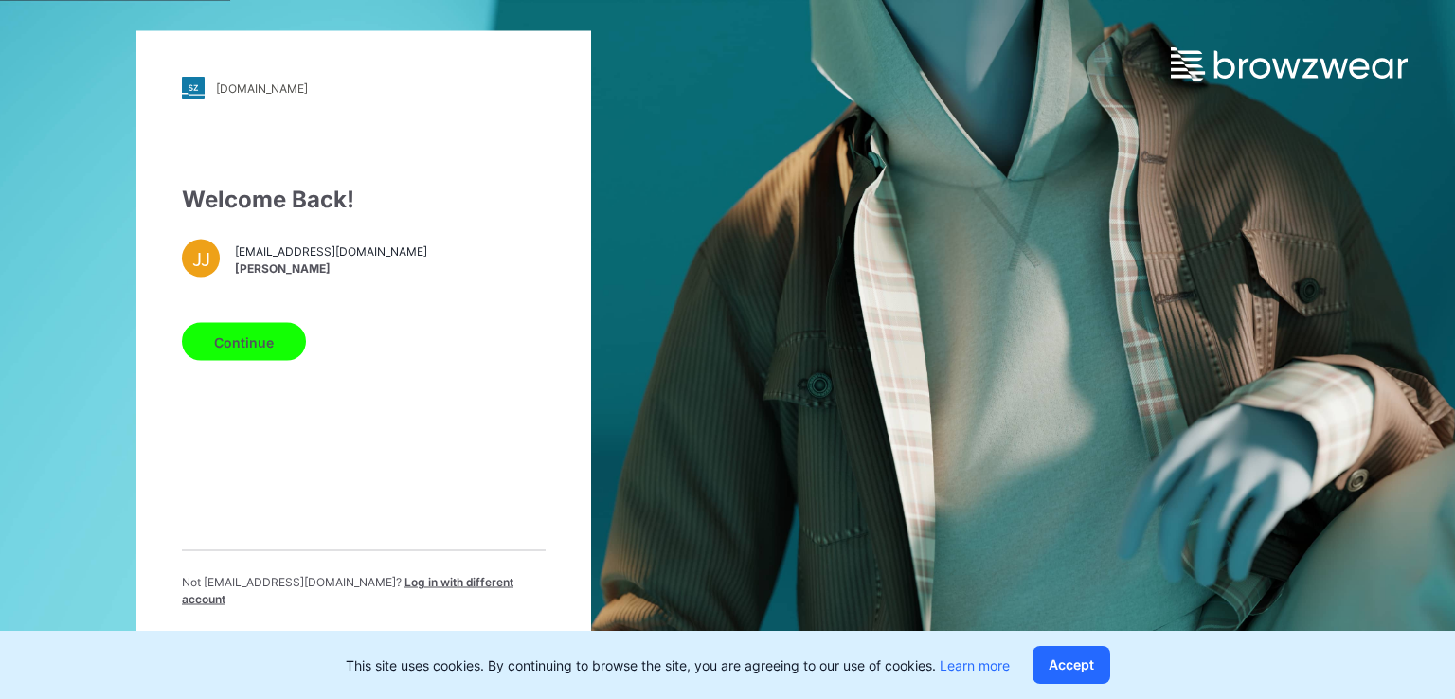
click at [250, 342] on button "Continue" at bounding box center [244, 342] width 124 height 38
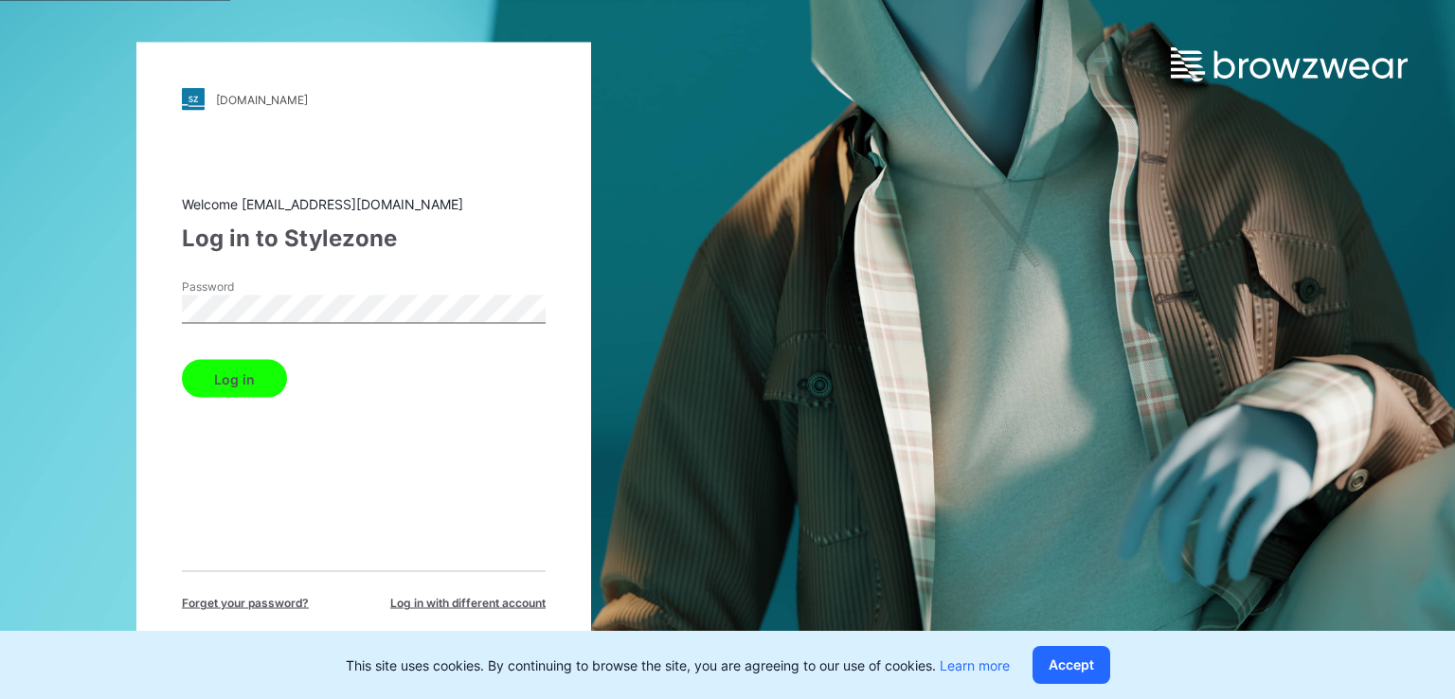
click at [182, 360] on button "Log in" at bounding box center [234, 379] width 105 height 38
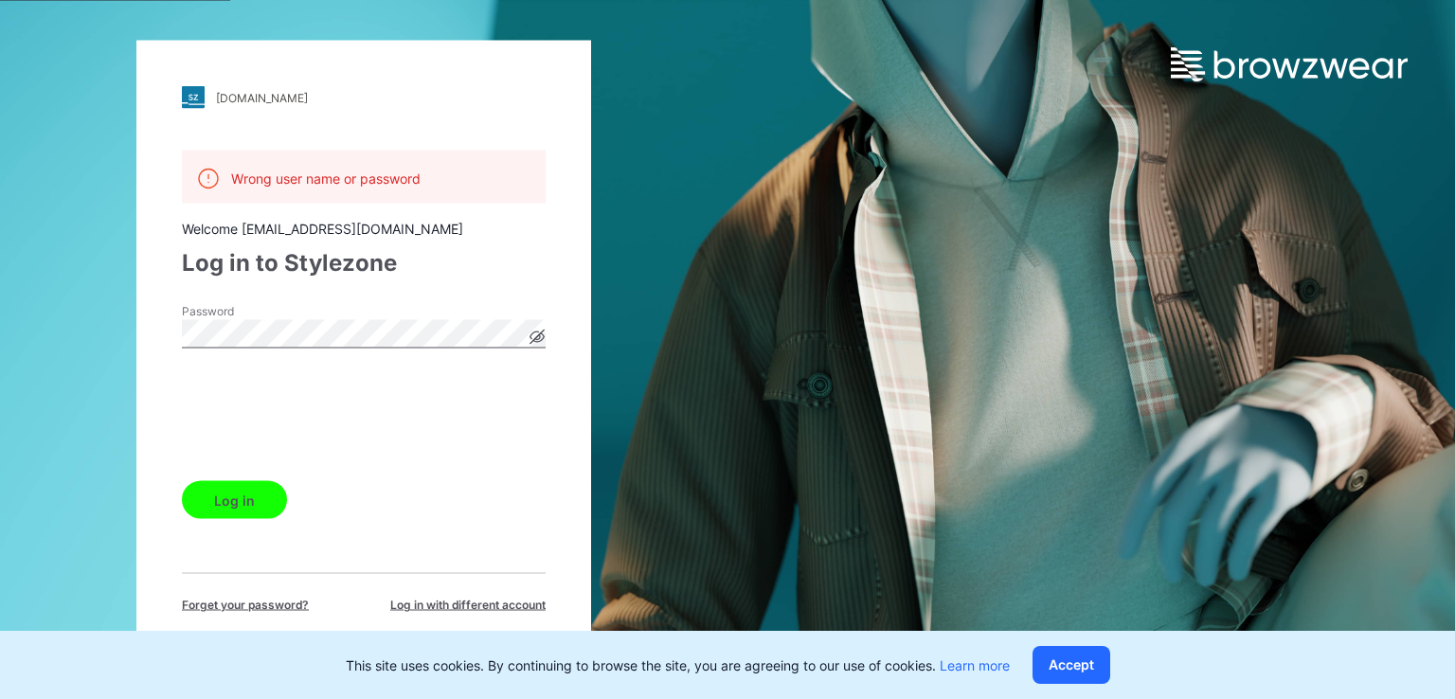
click at [252, 498] on button "Log in" at bounding box center [234, 500] width 105 height 38
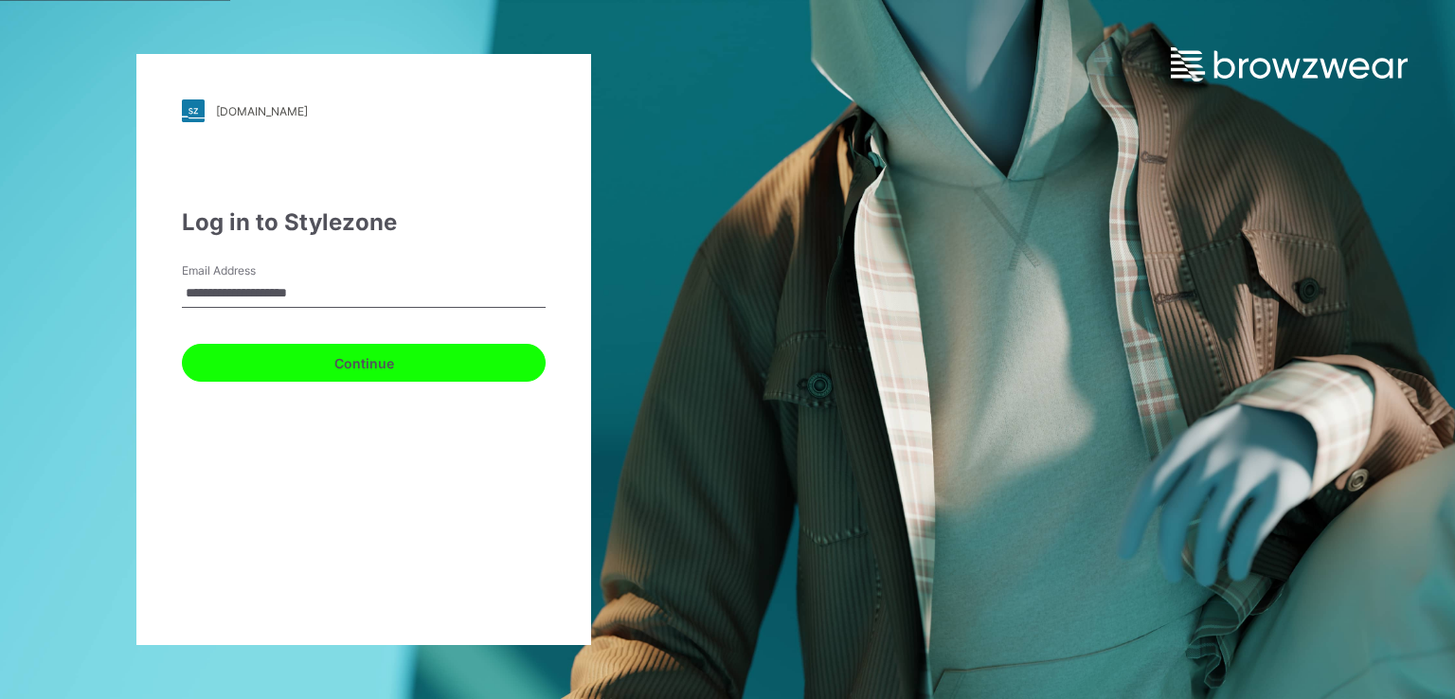
click at [248, 350] on button "Continue" at bounding box center [364, 363] width 364 height 38
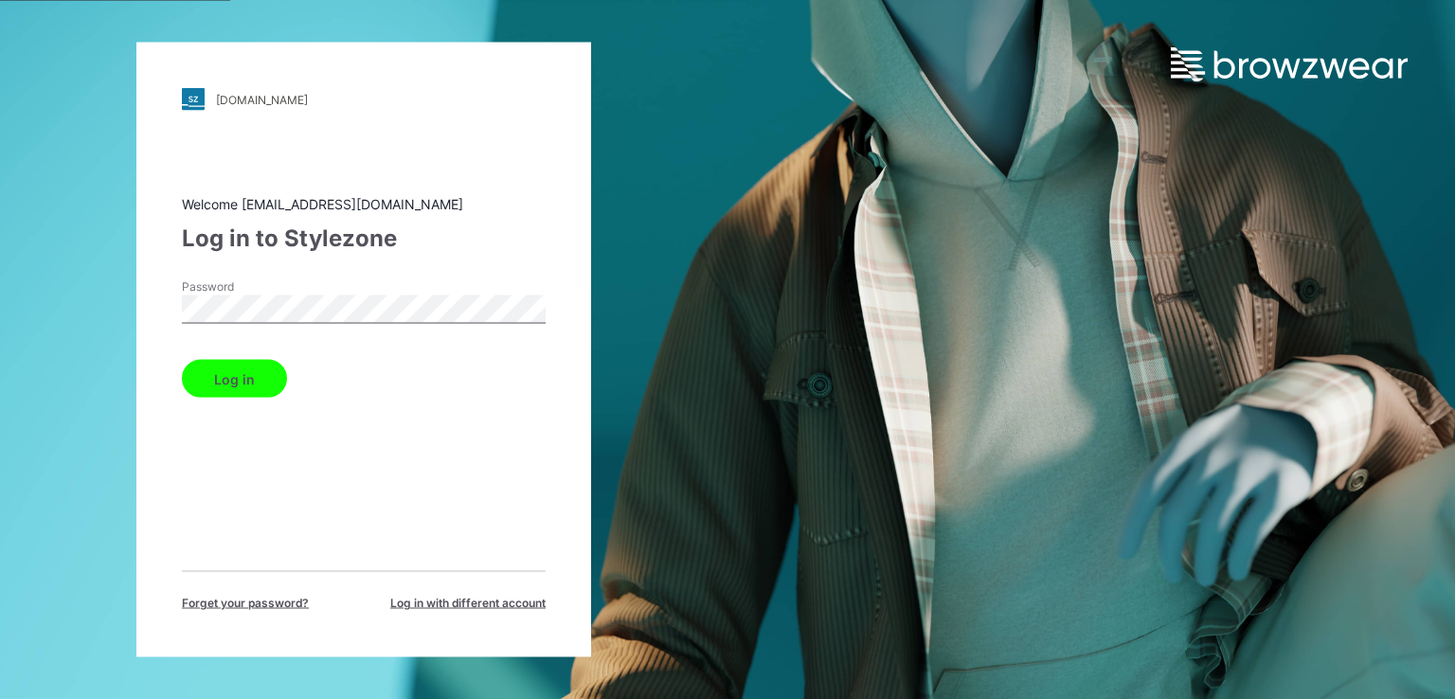
click at [182, 360] on button "Log in" at bounding box center [234, 379] width 105 height 38
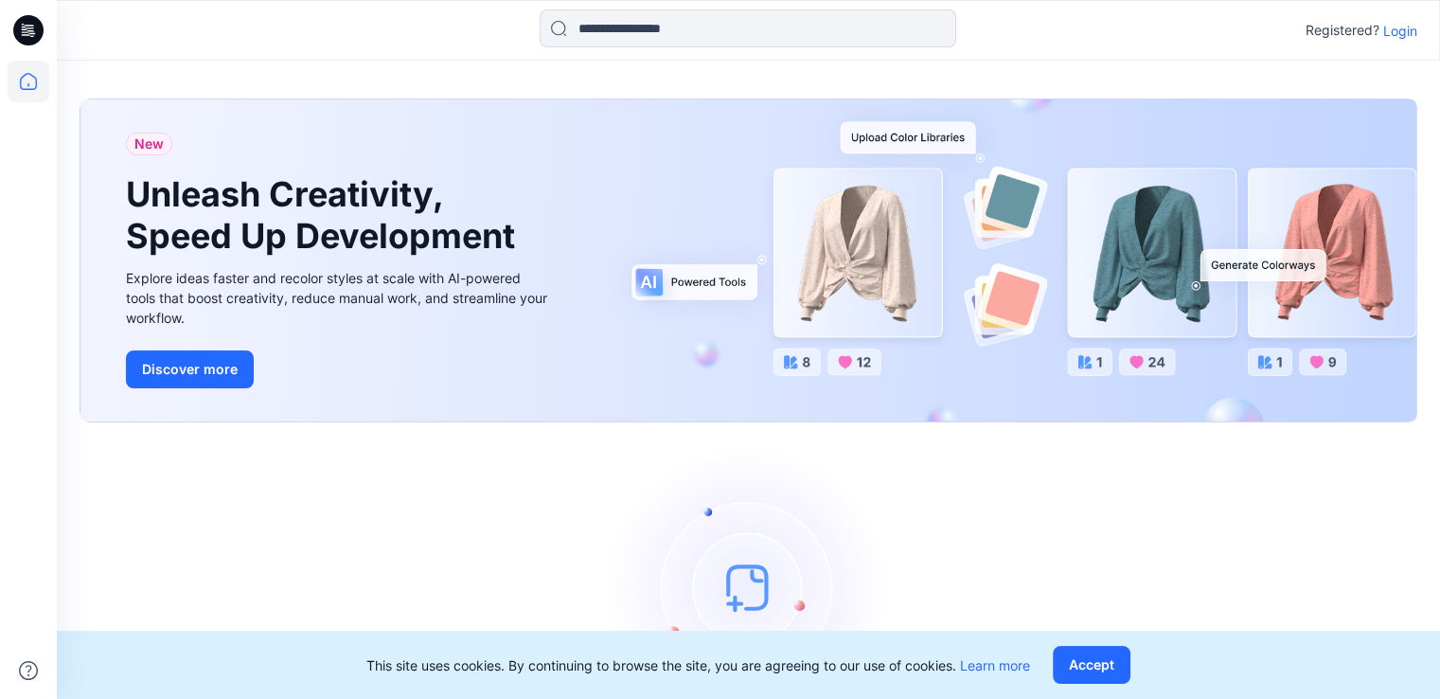
click at [1409, 24] on p "Login" at bounding box center [1401, 31] width 34 height 20
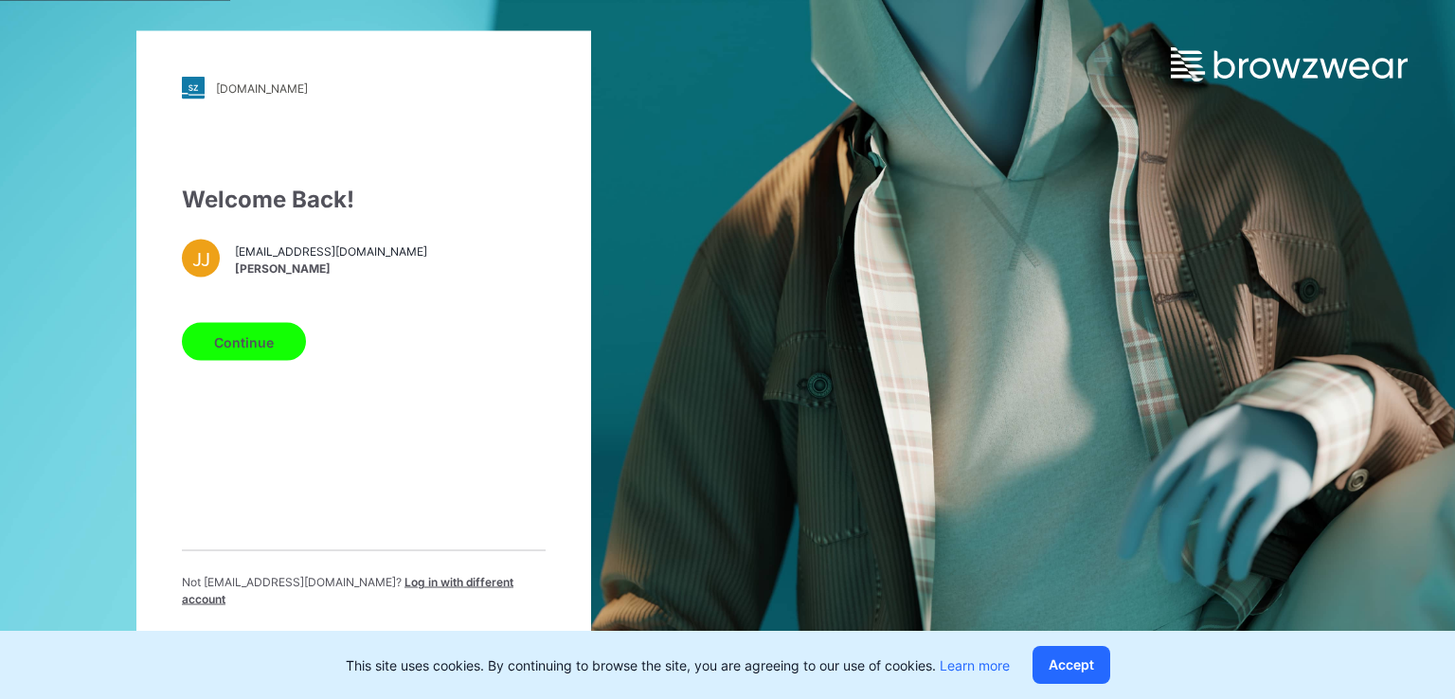
click at [286, 335] on button "Continue" at bounding box center [244, 342] width 124 height 38
click at [272, 338] on button "Continue" at bounding box center [244, 342] width 124 height 38
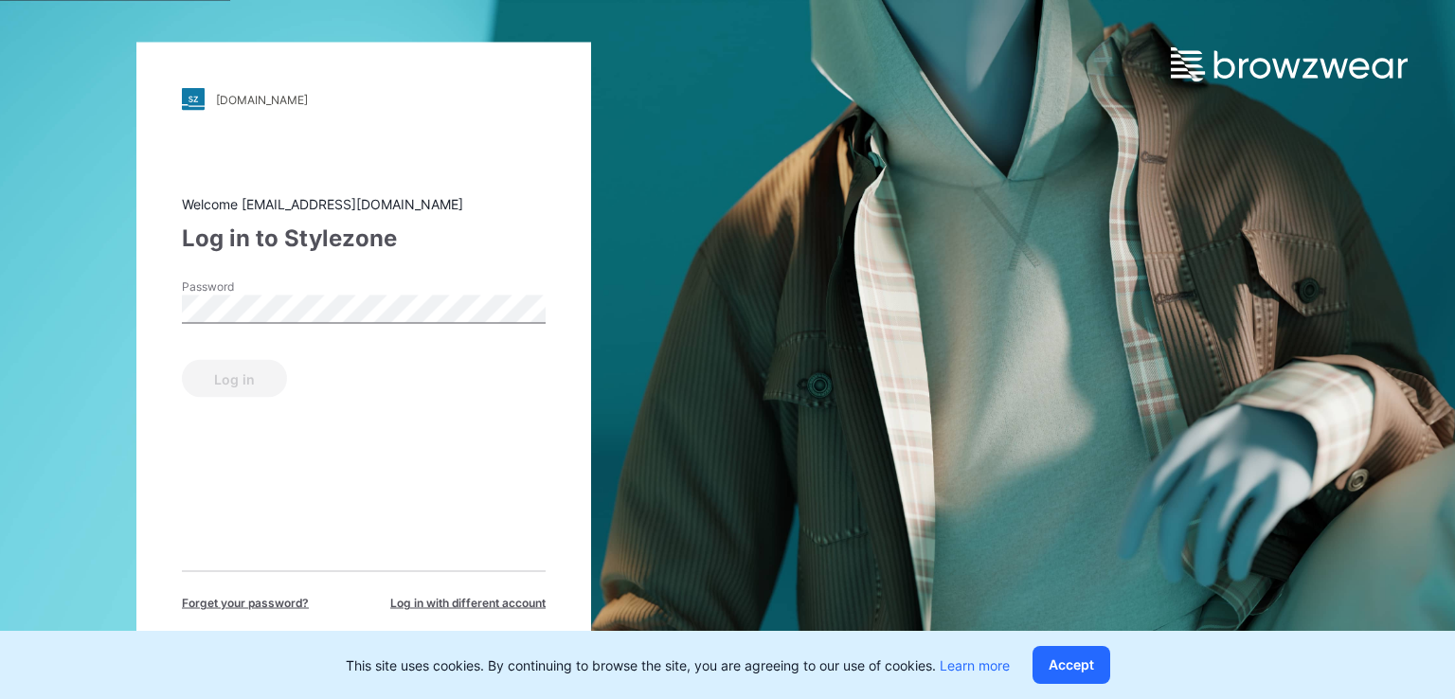
click at [277, 357] on div "Log in" at bounding box center [364, 374] width 364 height 45
click at [182, 360] on button "Log in" at bounding box center [234, 379] width 105 height 38
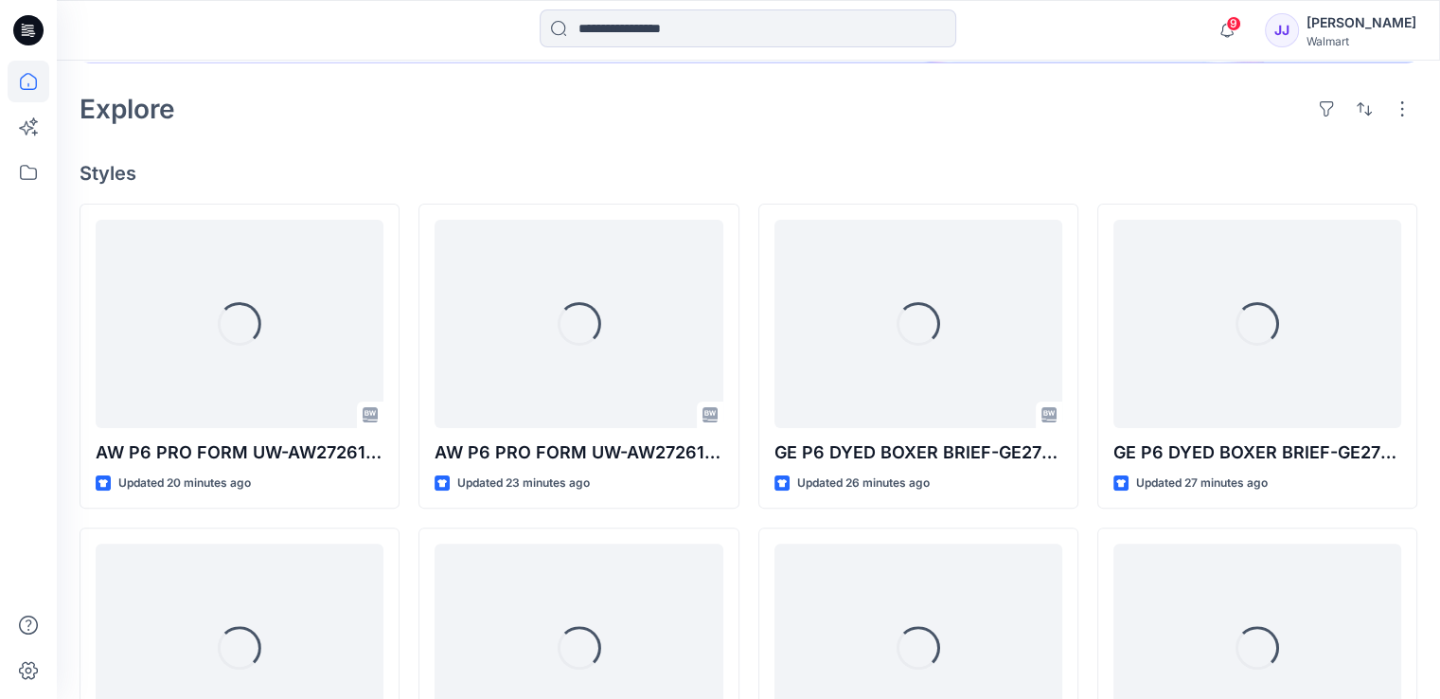
scroll to position [432, 0]
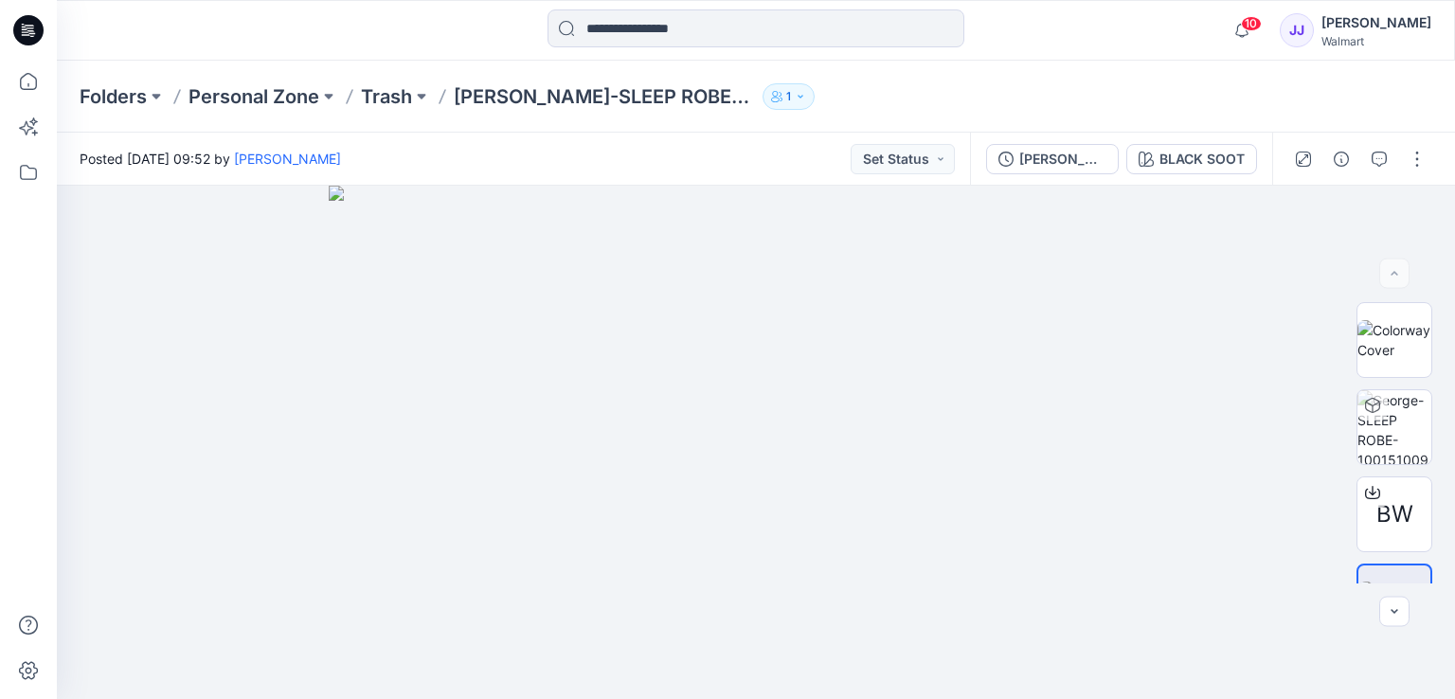
click at [37, 42] on icon at bounding box center [28, 30] width 30 height 30
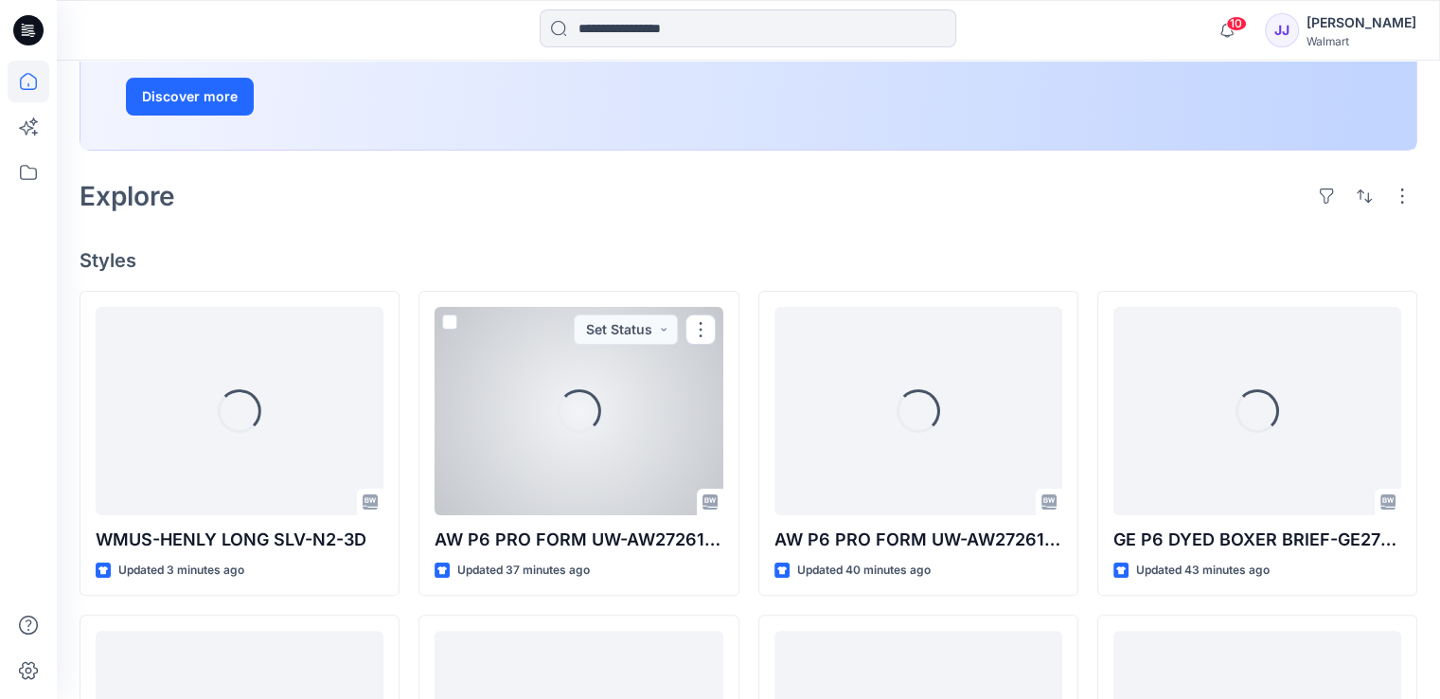
scroll to position [506, 0]
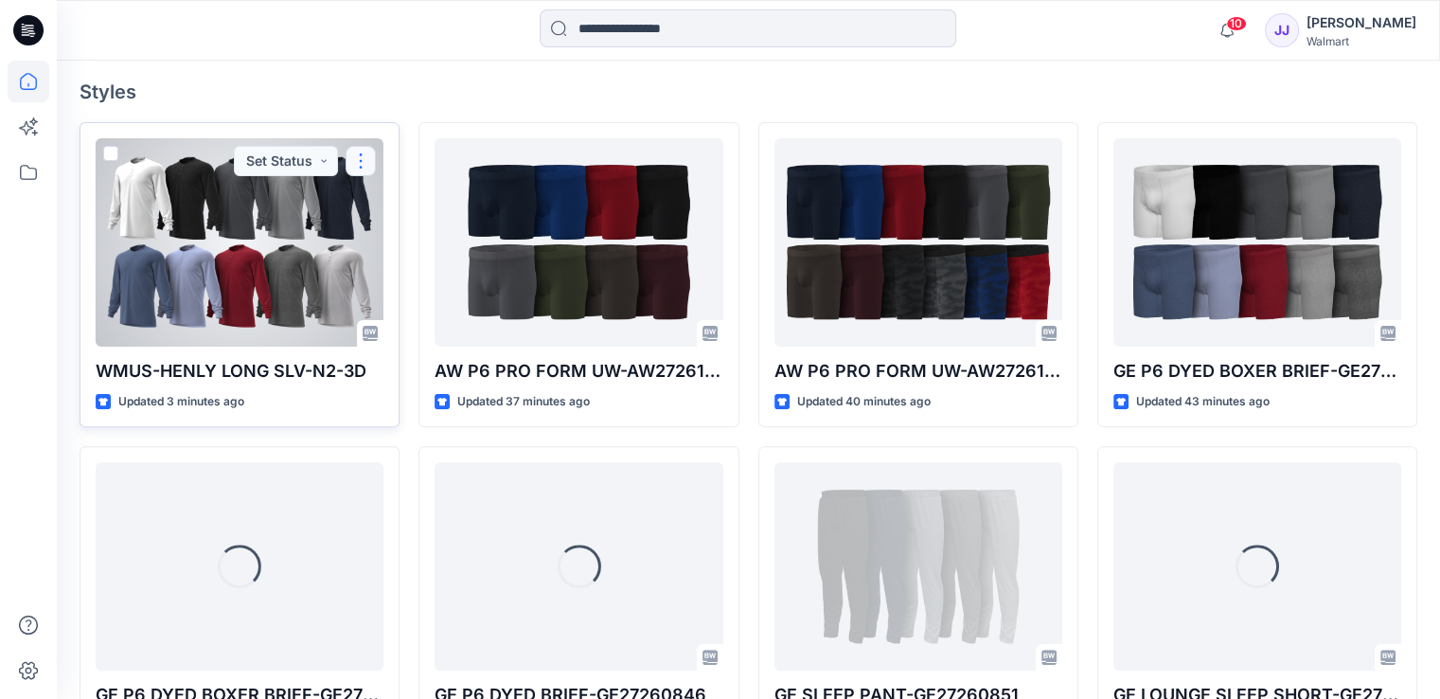
click at [350, 156] on button "button" at bounding box center [361, 161] width 30 height 30
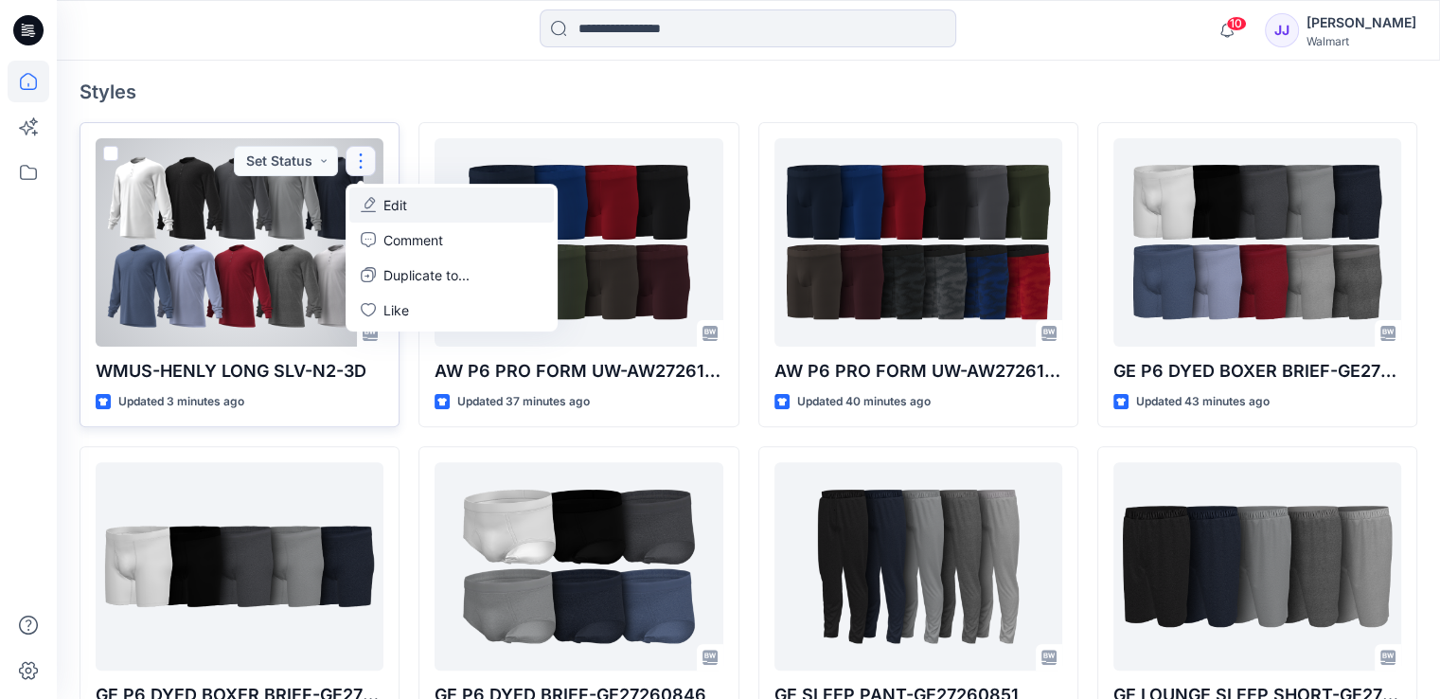
click at [374, 197] on icon "button" at bounding box center [368, 204] width 15 height 15
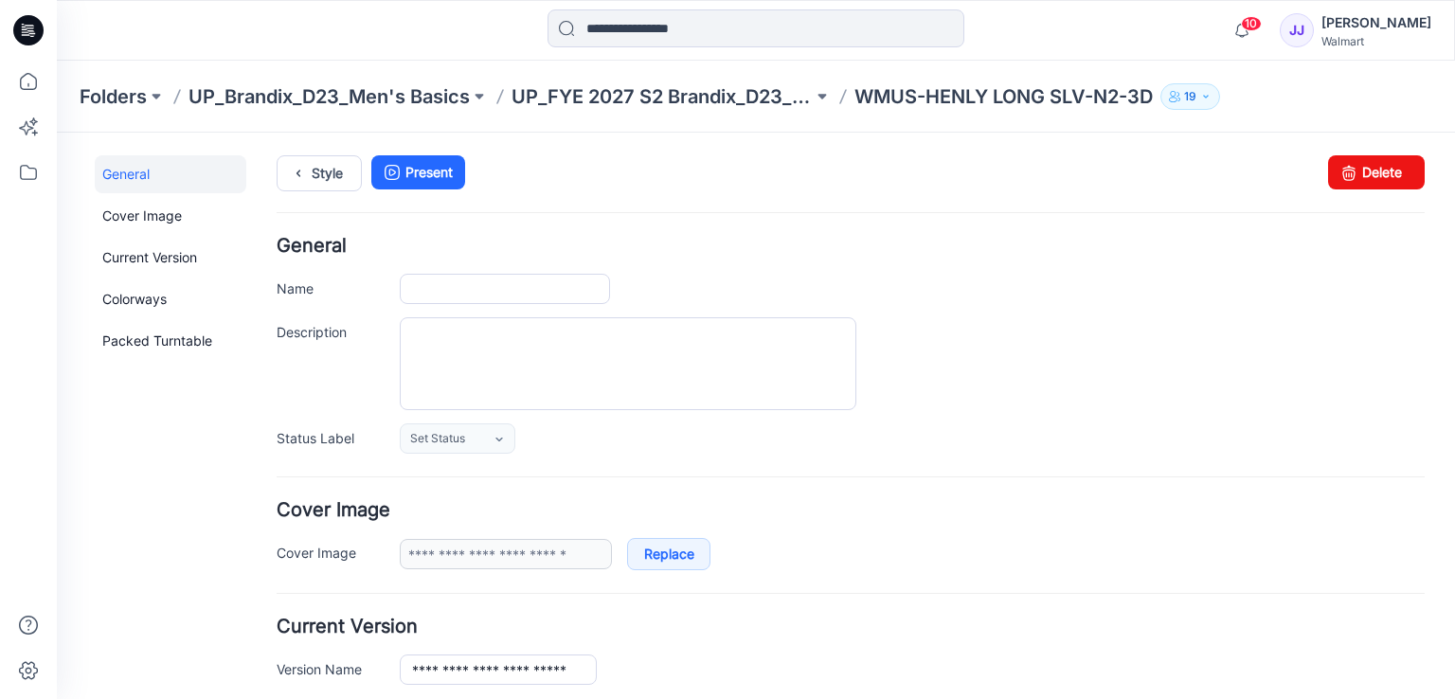
type input "**********"
drag, startPoint x: 1358, startPoint y: 164, endPoint x: 862, endPoint y: 252, distance: 504.0
click at [1358, 164] on link "Delete" at bounding box center [1376, 172] width 97 height 34
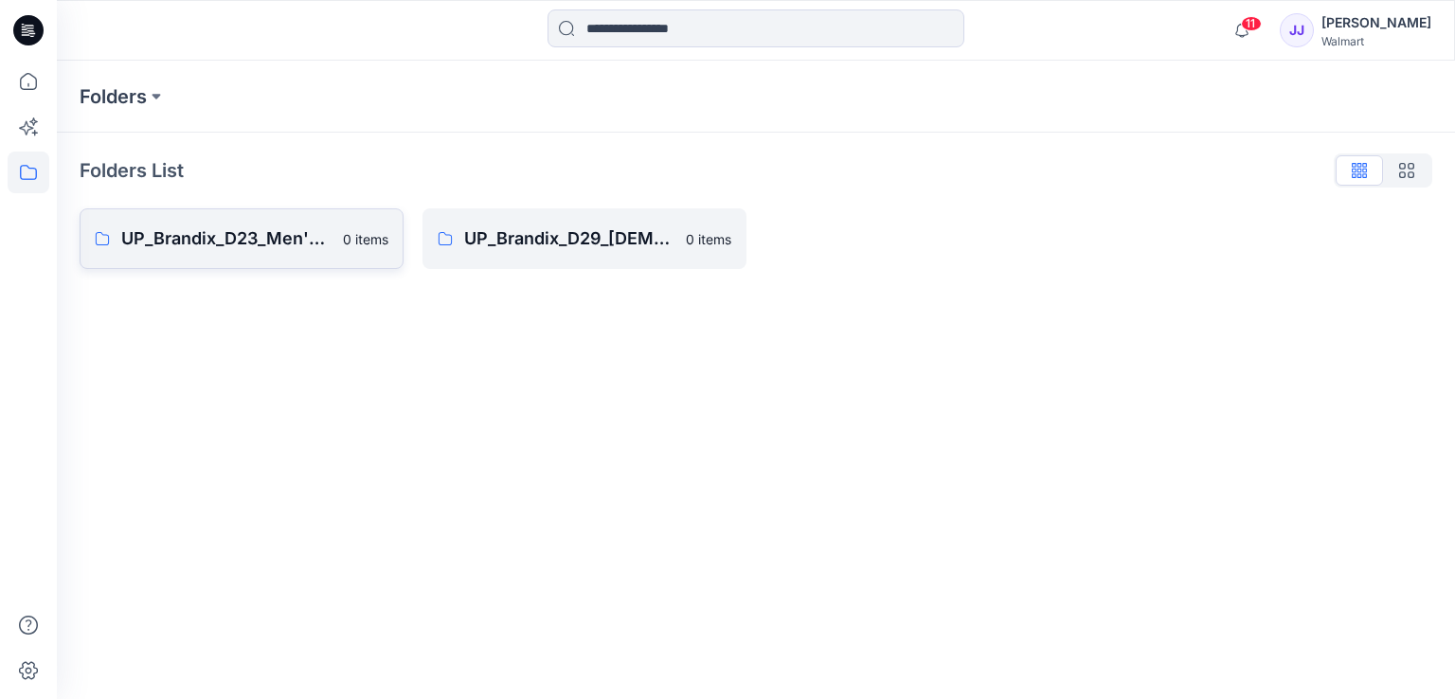
click at [179, 232] on p "UP_Brandix_D23_Men's Basics" at bounding box center [226, 238] width 210 height 27
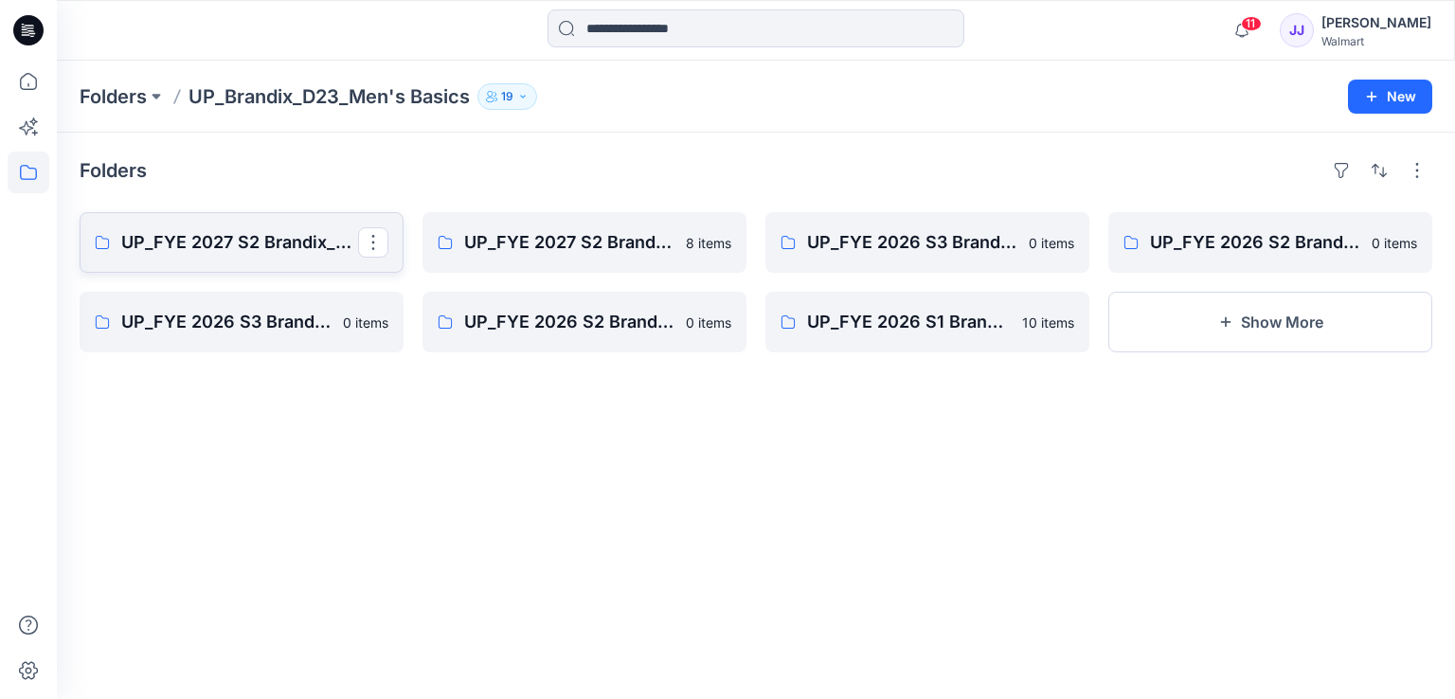
click at [252, 242] on p "UP_FYE 2027 S2 Brandix_D23_Men's Basics- [PERSON_NAME]" at bounding box center [239, 242] width 237 height 27
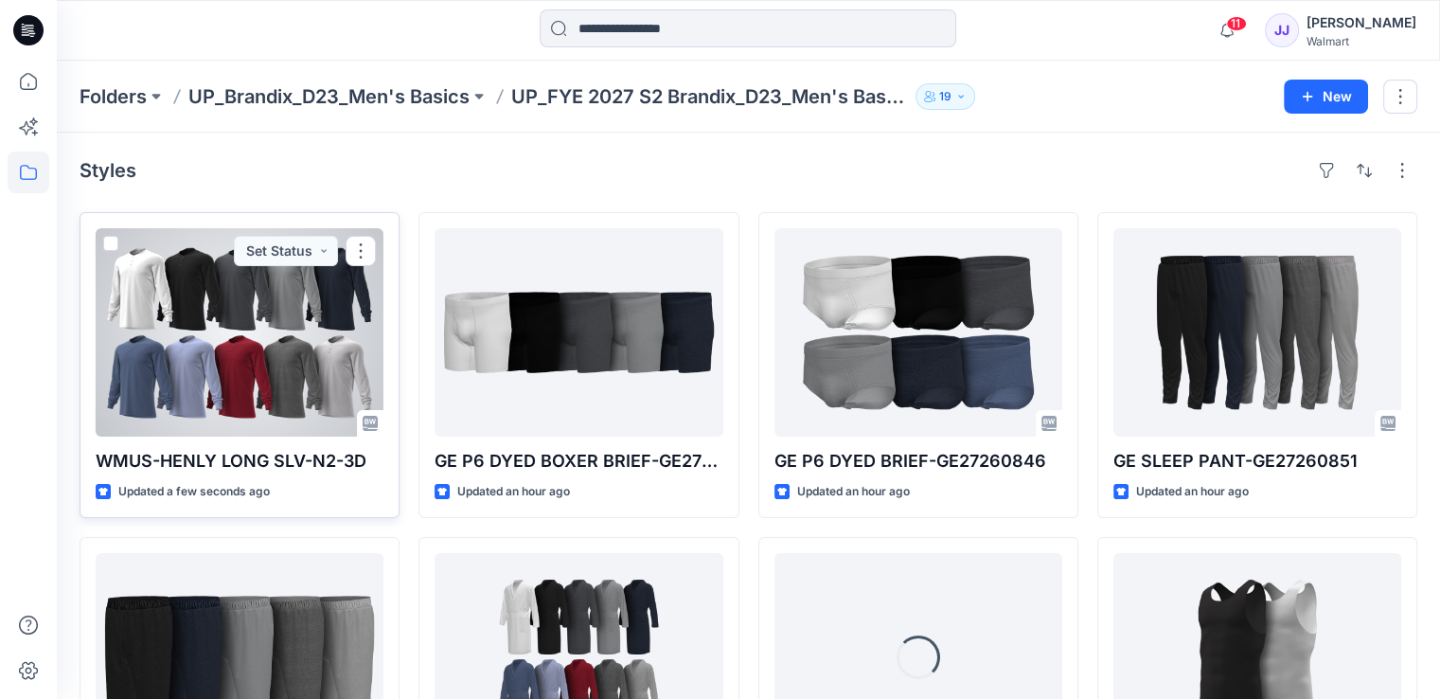
click at [271, 310] on div at bounding box center [240, 332] width 288 height 208
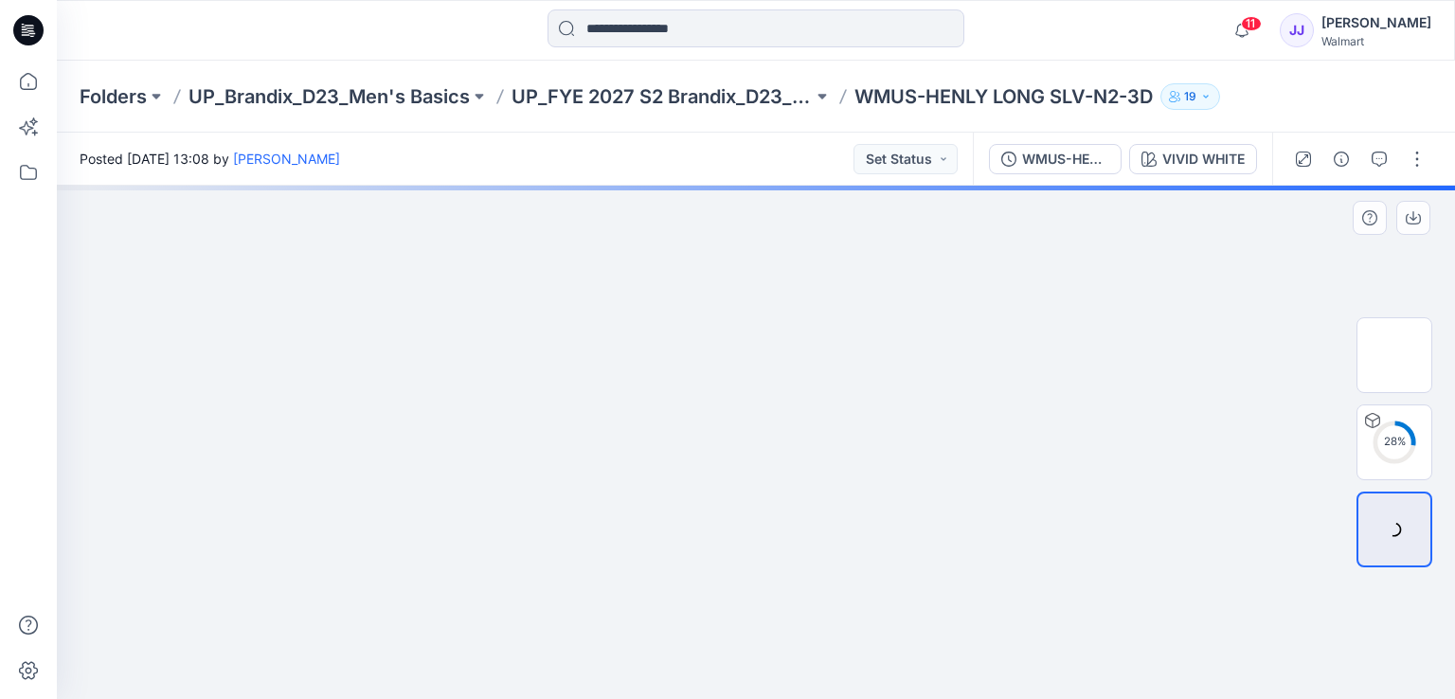
drag, startPoint x: 673, startPoint y: 528, endPoint x: 1076, endPoint y: 404, distance: 420.9
click at [1076, 186] on img at bounding box center [756, 186] width 855 height 0
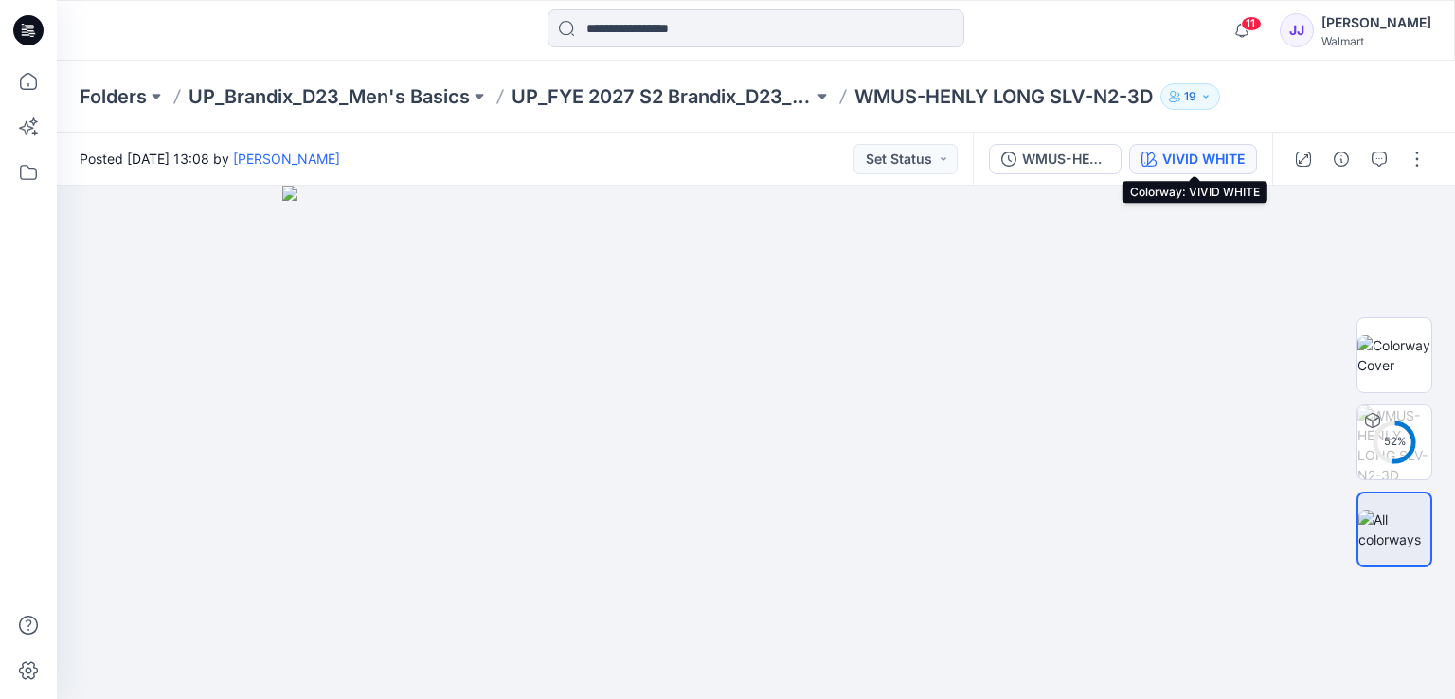
click at [1212, 172] on button "VIVID WHITE" at bounding box center [1193, 159] width 128 height 30
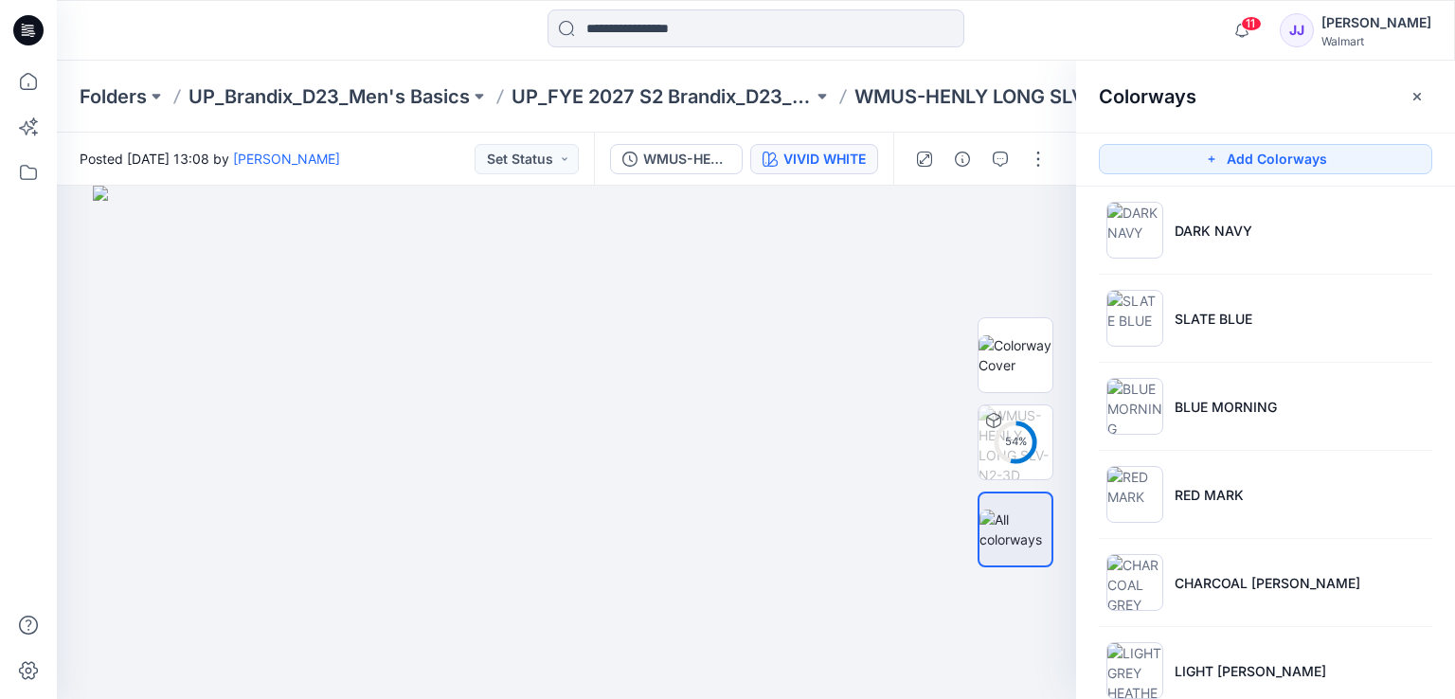
scroll to position [367, 0]
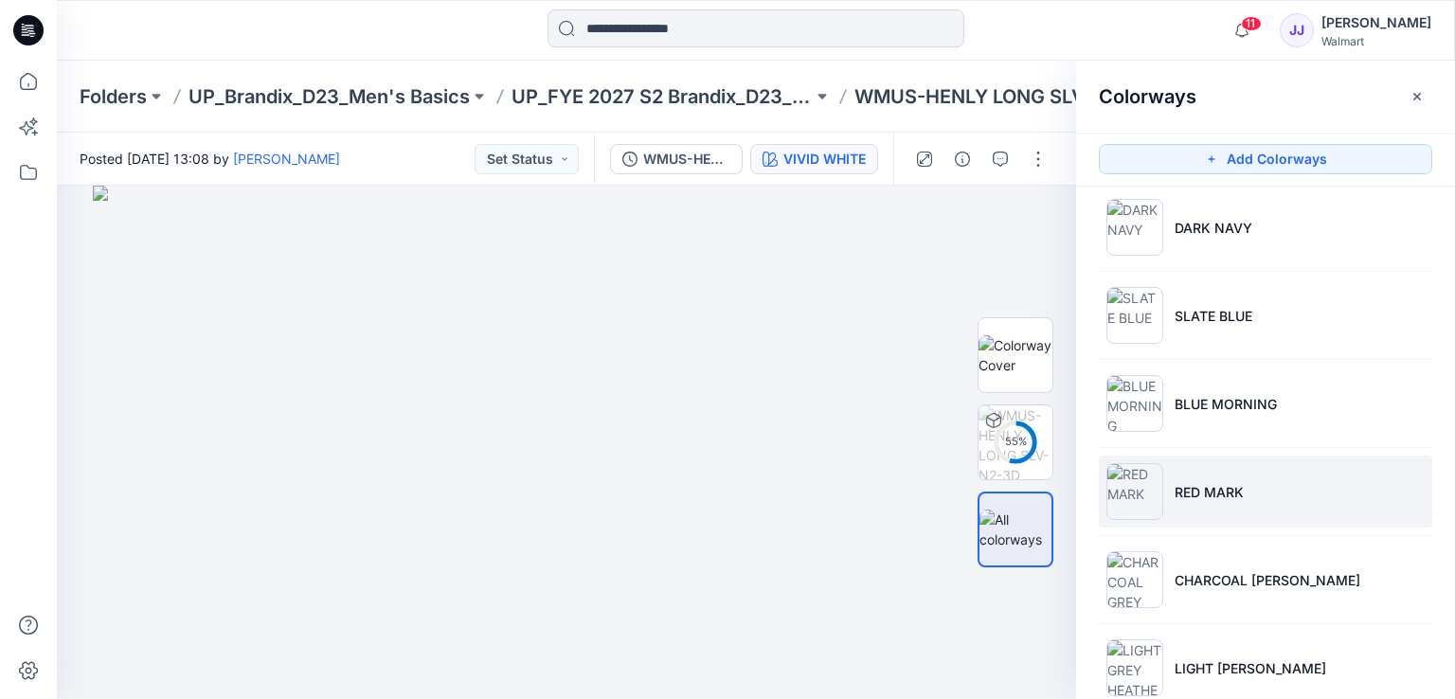
click at [1236, 505] on li "RED MARK" at bounding box center [1265, 492] width 333 height 72
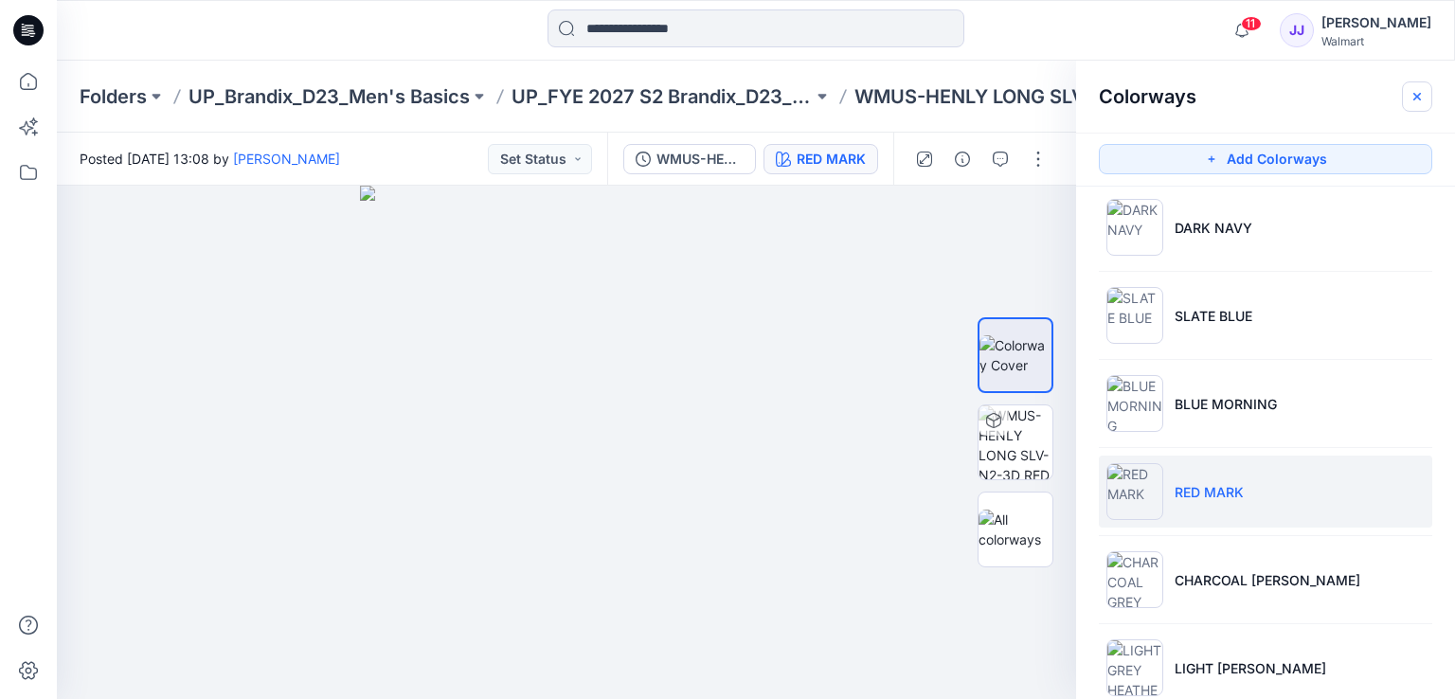
click at [1407, 90] on button "button" at bounding box center [1417, 96] width 30 height 30
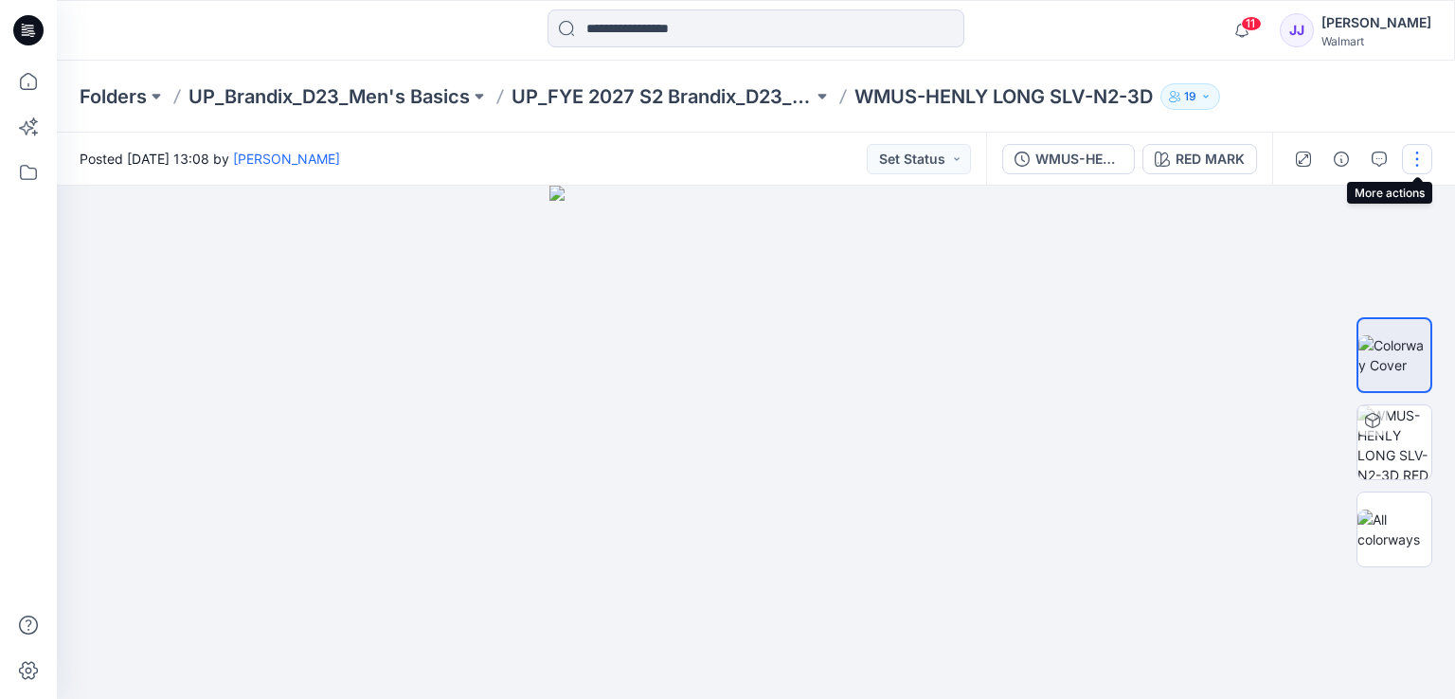
click at [1413, 156] on button "button" at bounding box center [1417, 159] width 30 height 30
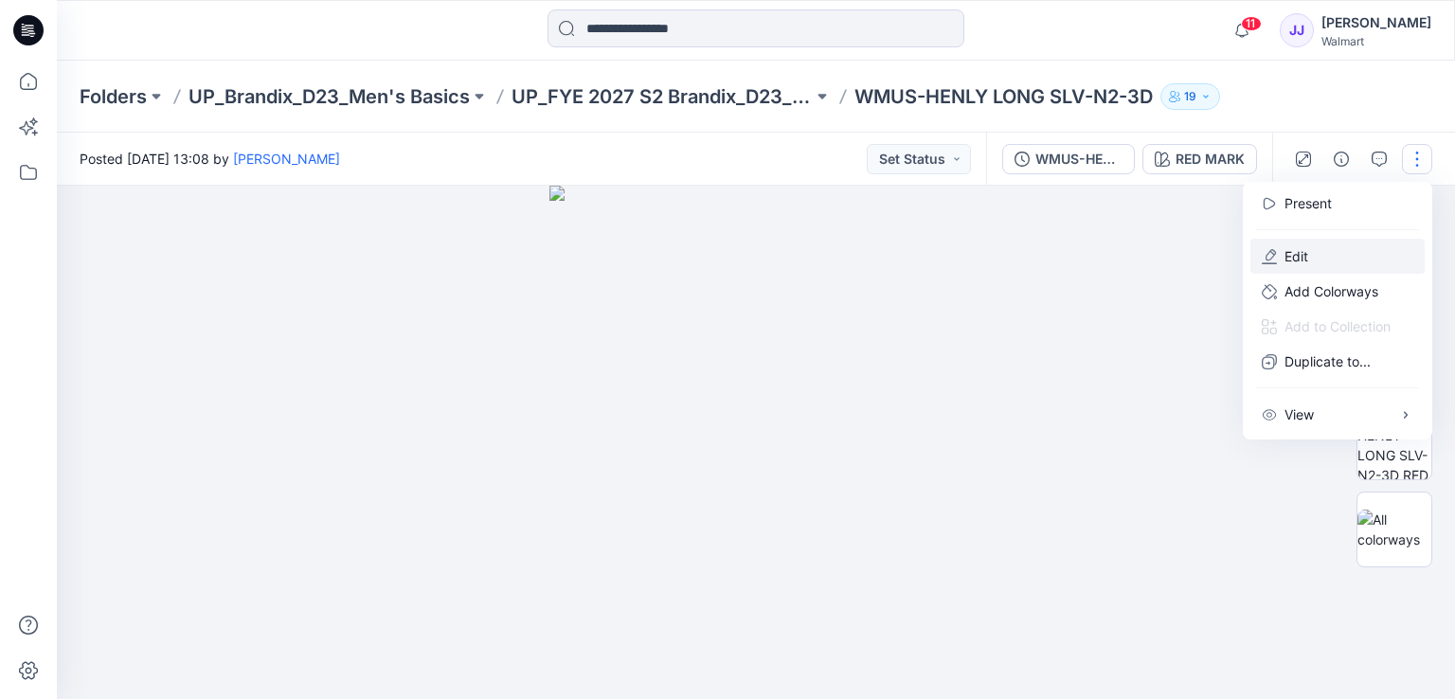
click at [1356, 252] on button "Edit" at bounding box center [1337, 256] width 174 height 35
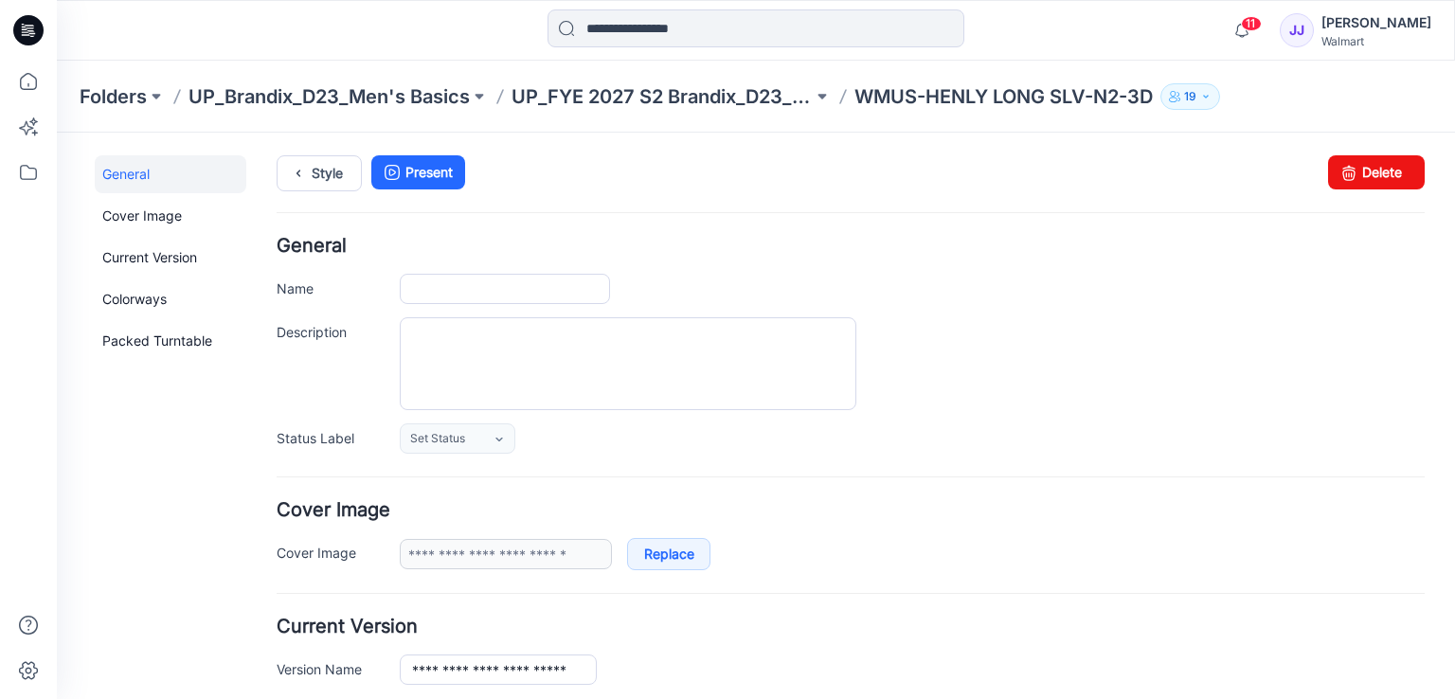
type input "**********"
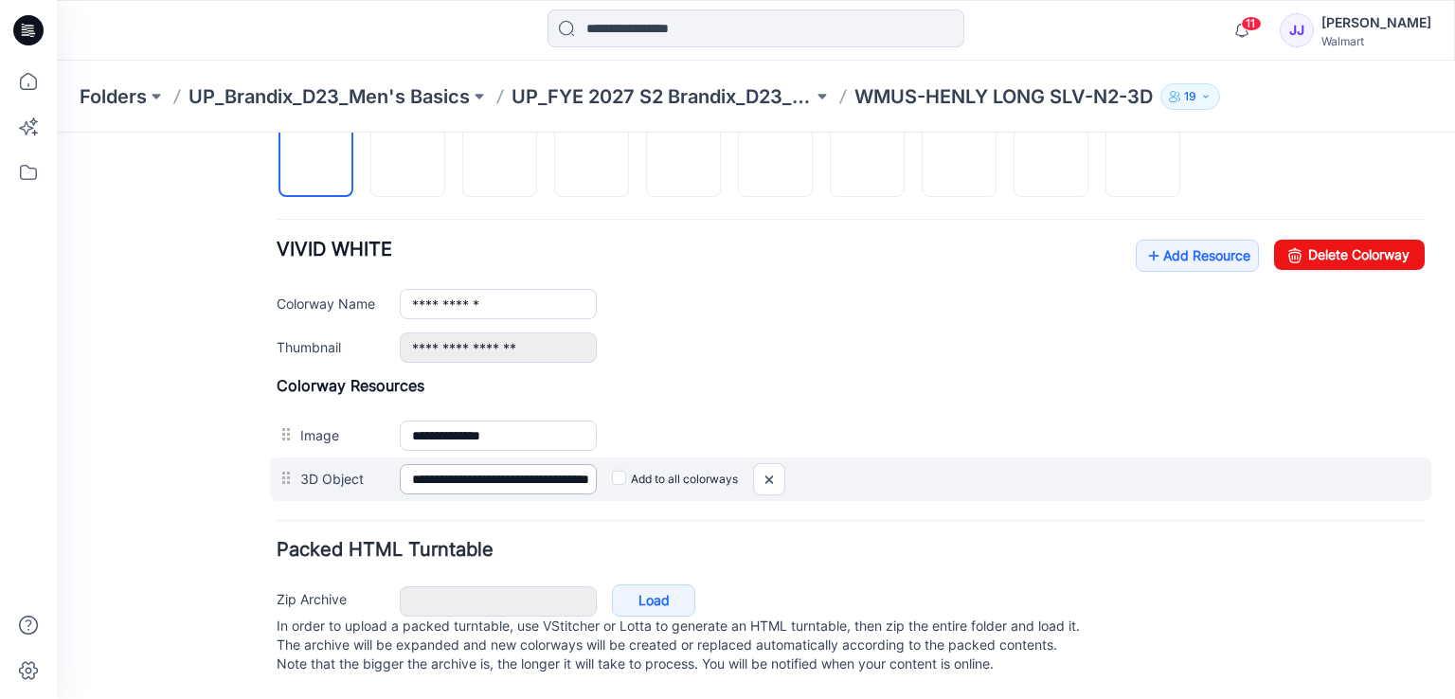
scroll to position [667, 0]
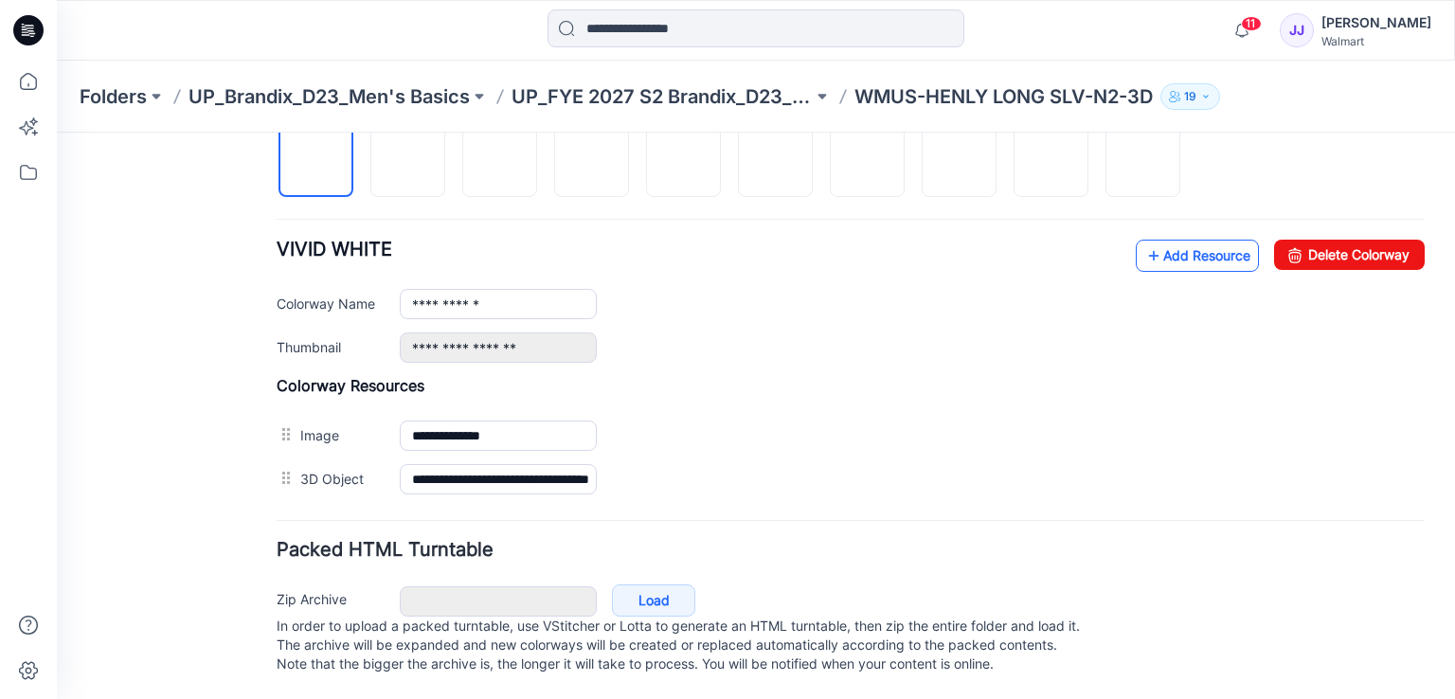
click at [1144, 241] on icon at bounding box center [1153, 256] width 19 height 30
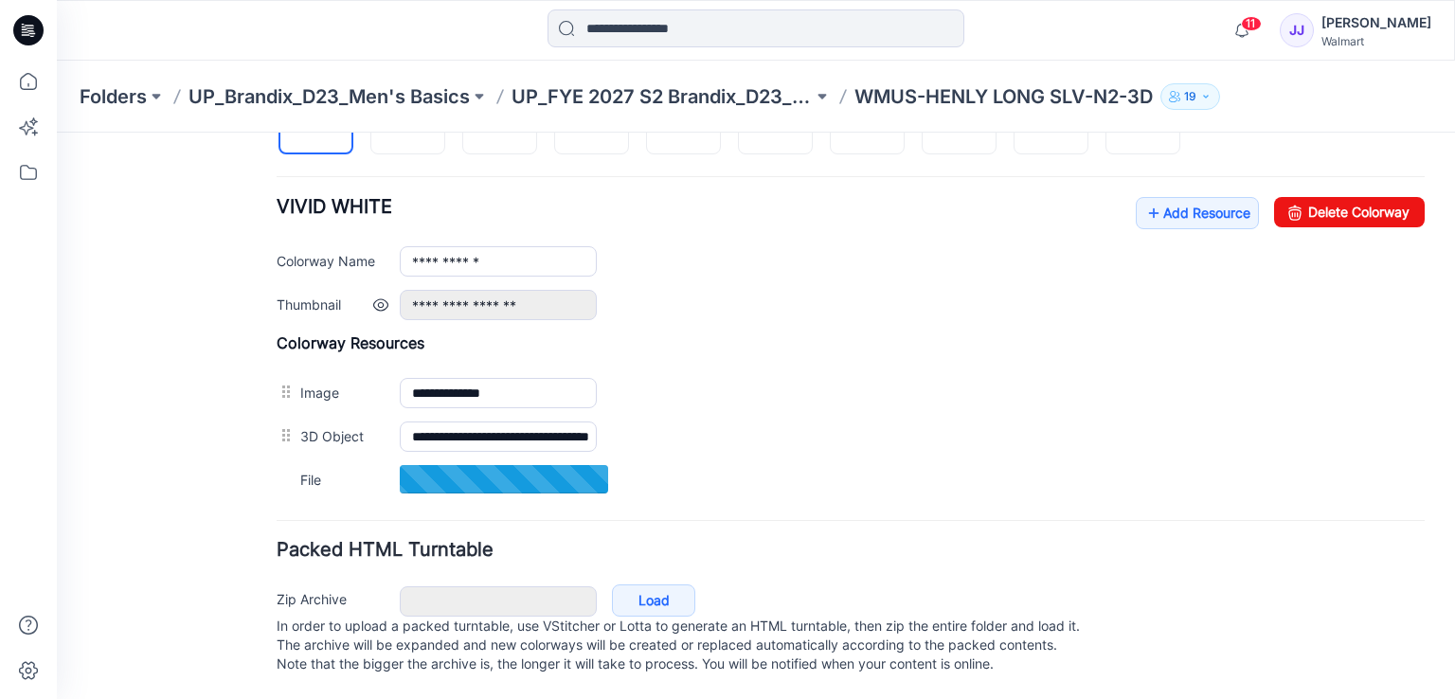
scroll to position [709, 0]
click at [656, 268] on div "**********" at bounding box center [851, 257] width 1148 height 123
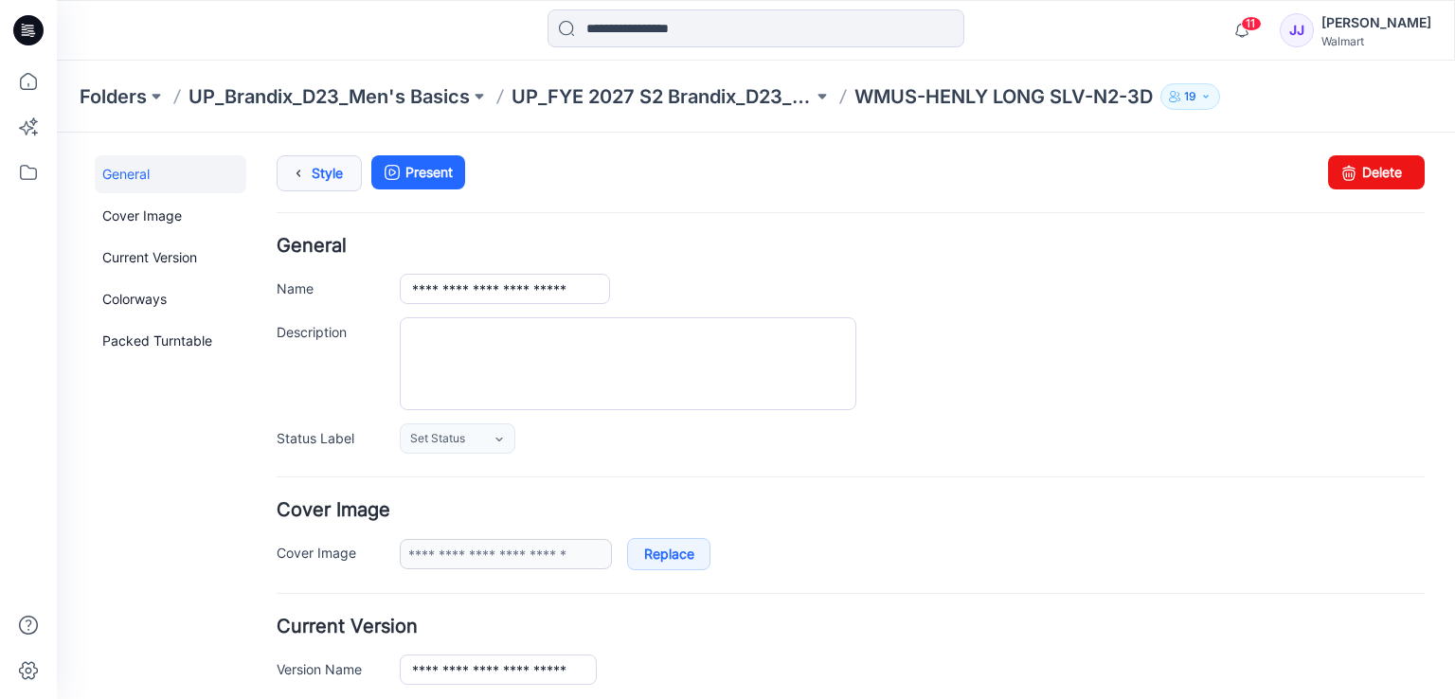
click at [294, 179] on icon at bounding box center [298, 173] width 27 height 34
